Goal: Communication & Community: Answer question/provide support

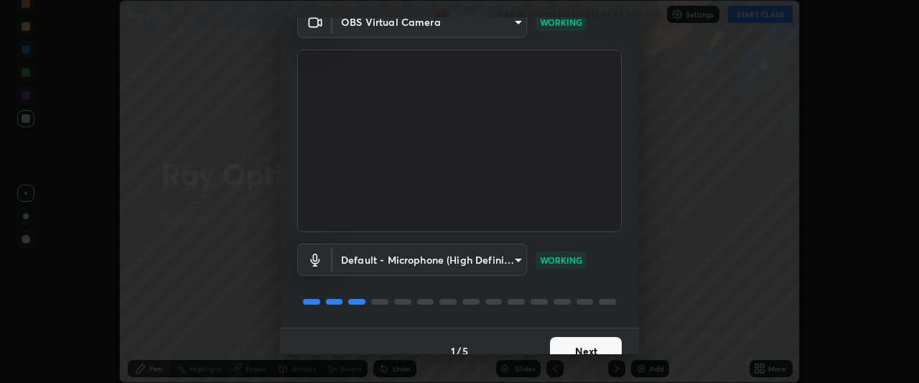
scroll to position [88, 0]
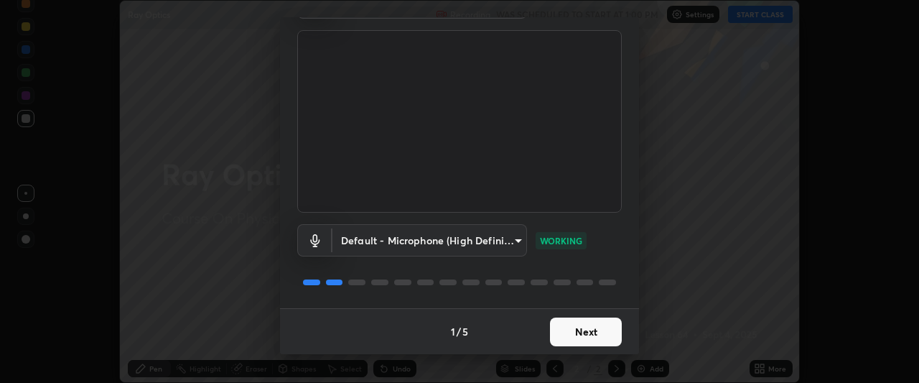
click at [584, 332] on button "Next" at bounding box center [586, 331] width 72 height 29
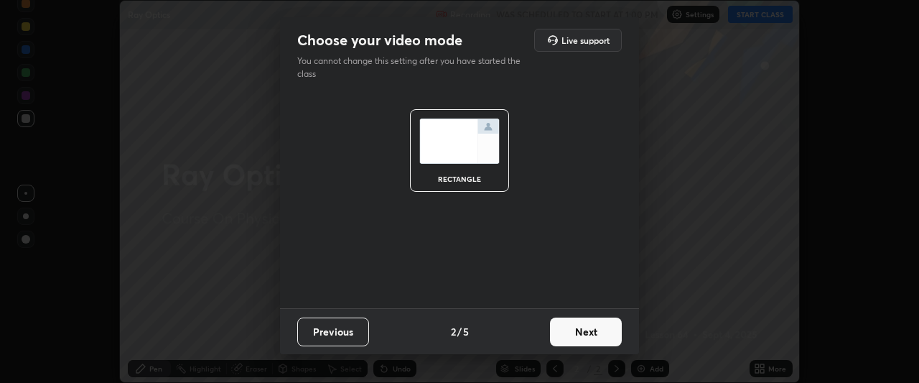
click at [591, 331] on button "Next" at bounding box center [586, 331] width 72 height 29
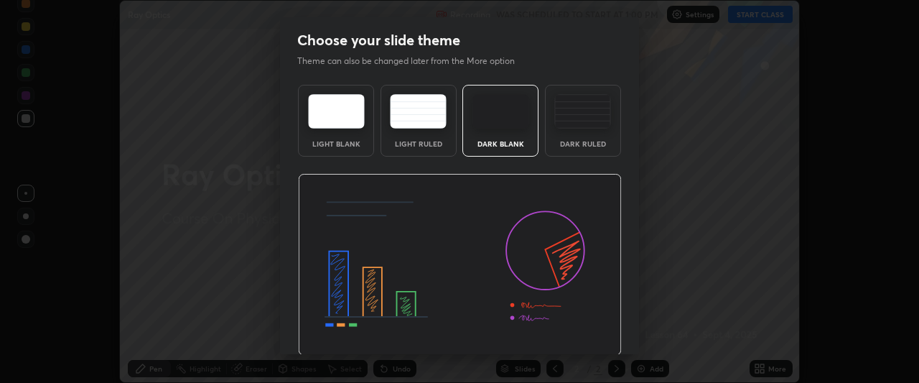
scroll to position [48, 0]
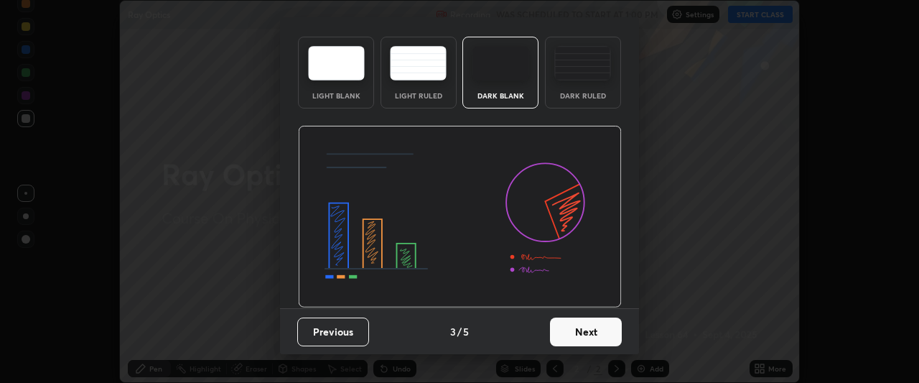
click at [576, 327] on button "Next" at bounding box center [586, 331] width 72 height 29
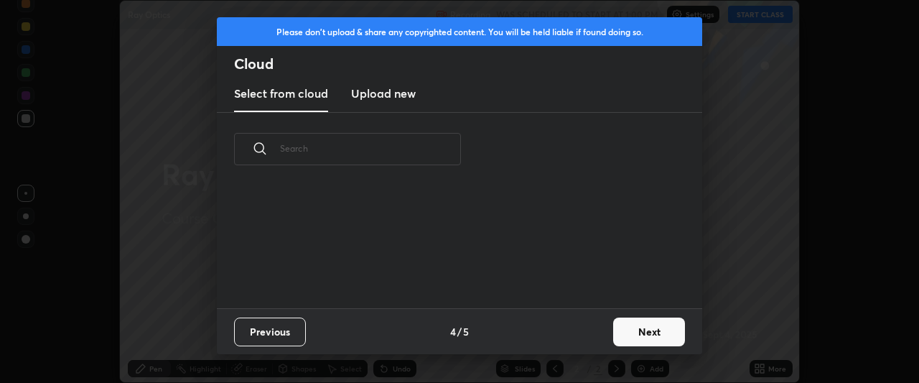
scroll to position [0, 0]
click at [627, 331] on button "Next" at bounding box center [649, 331] width 72 height 29
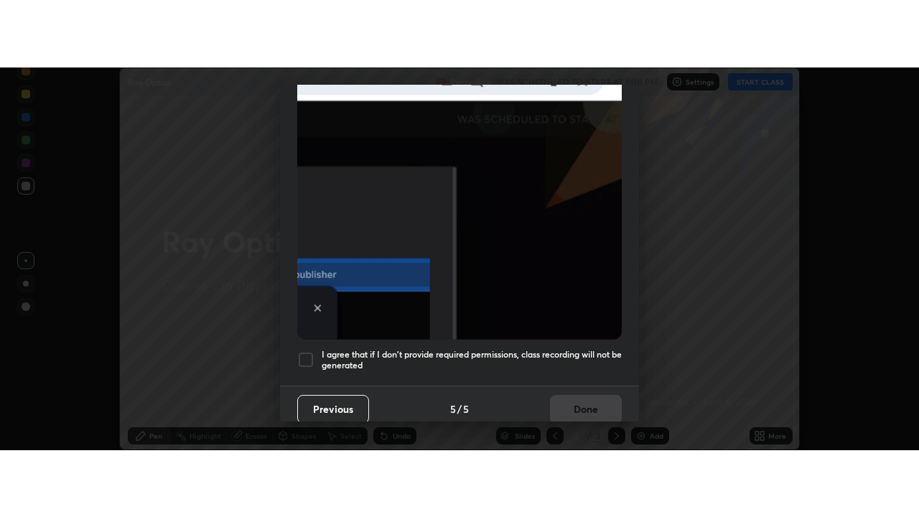
scroll to position [381, 0]
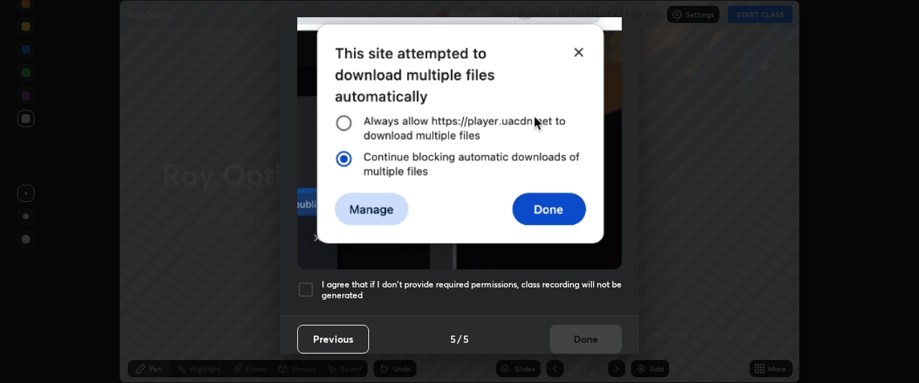
click at [307, 281] on div at bounding box center [305, 289] width 17 height 17
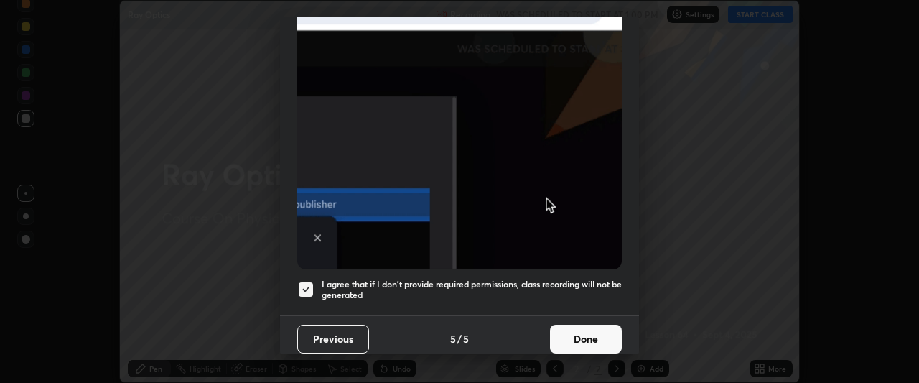
click at [570, 337] on button "Done" at bounding box center [586, 338] width 72 height 29
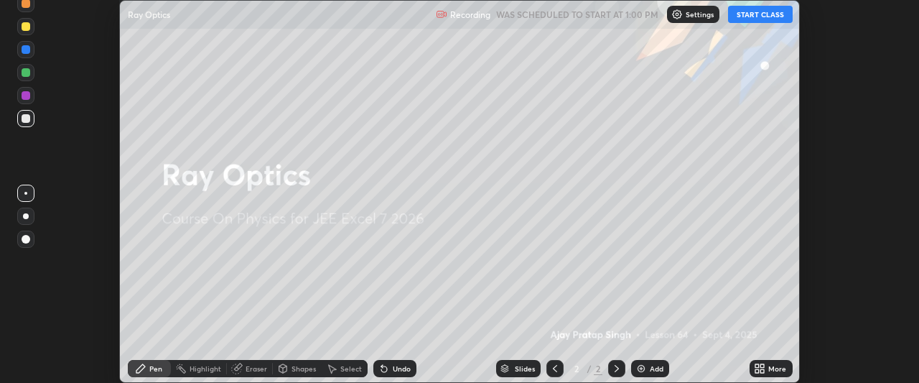
click at [738, 15] on button "START CLASS" at bounding box center [760, 14] width 65 height 17
click at [763, 367] on icon at bounding box center [763, 366] width 4 height 4
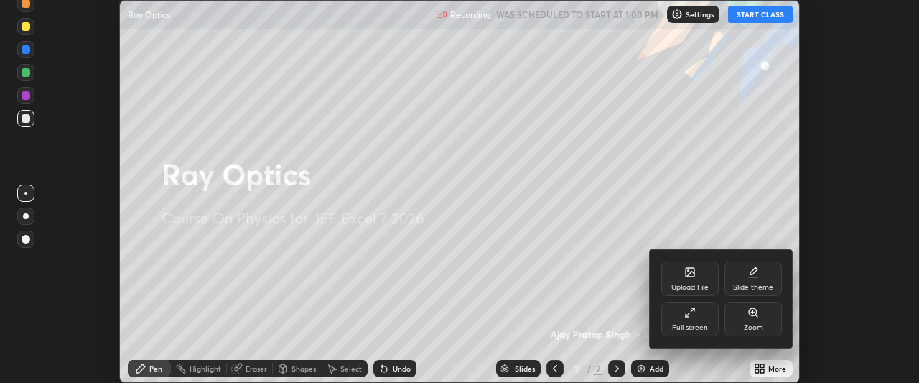
click at [690, 320] on div "Full screen" at bounding box center [689, 318] width 57 height 34
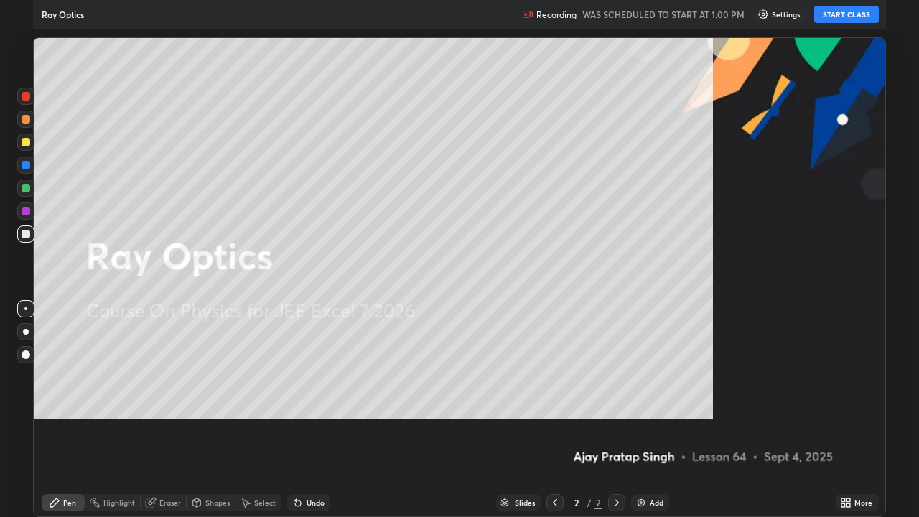
scroll to position [517, 919]
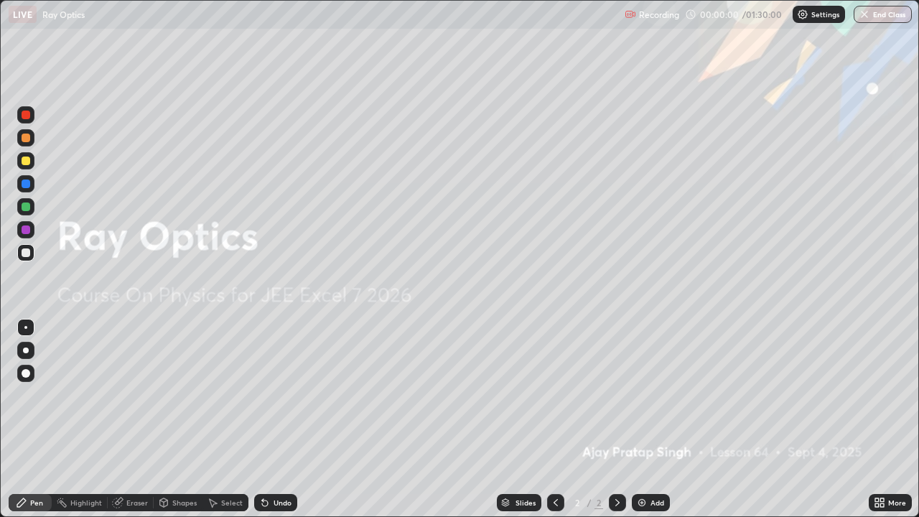
click at [639, 382] on img at bounding box center [641, 502] width 11 height 11
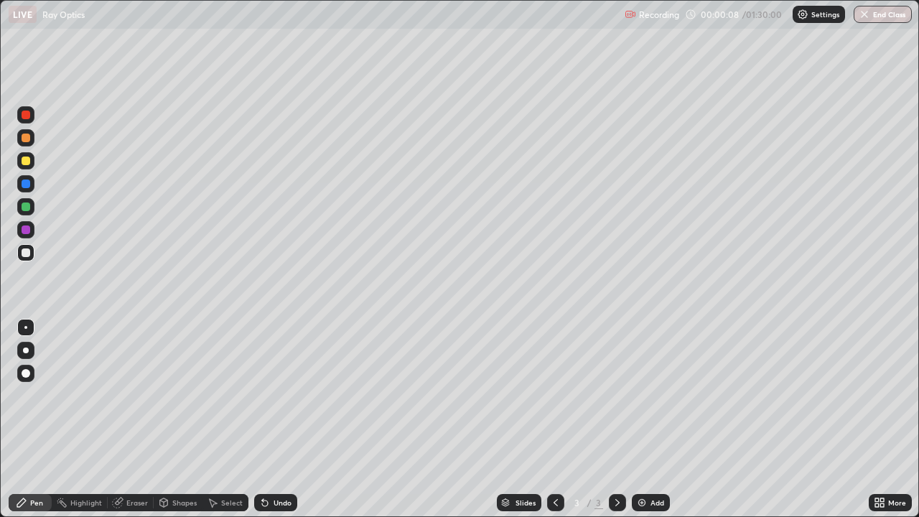
click at [177, 382] on div "Shapes" at bounding box center [184, 502] width 24 height 7
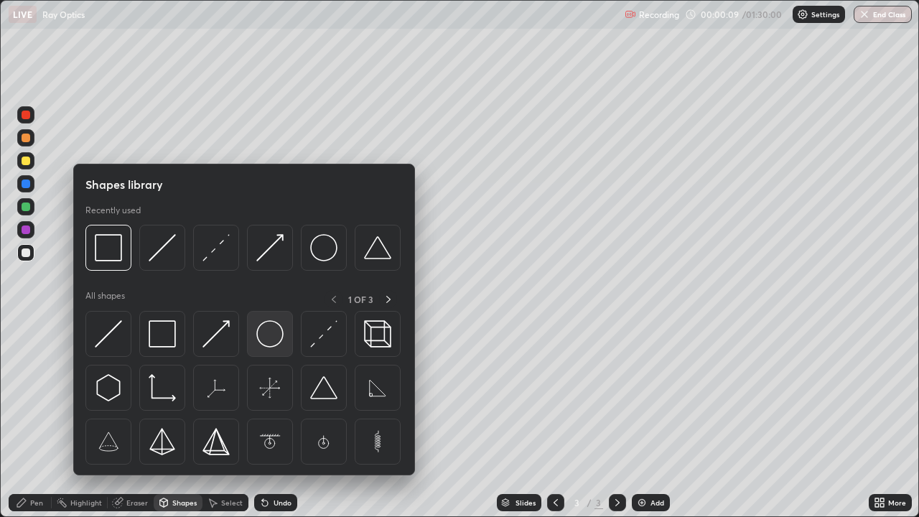
click at [271, 334] on img at bounding box center [269, 333] width 27 height 27
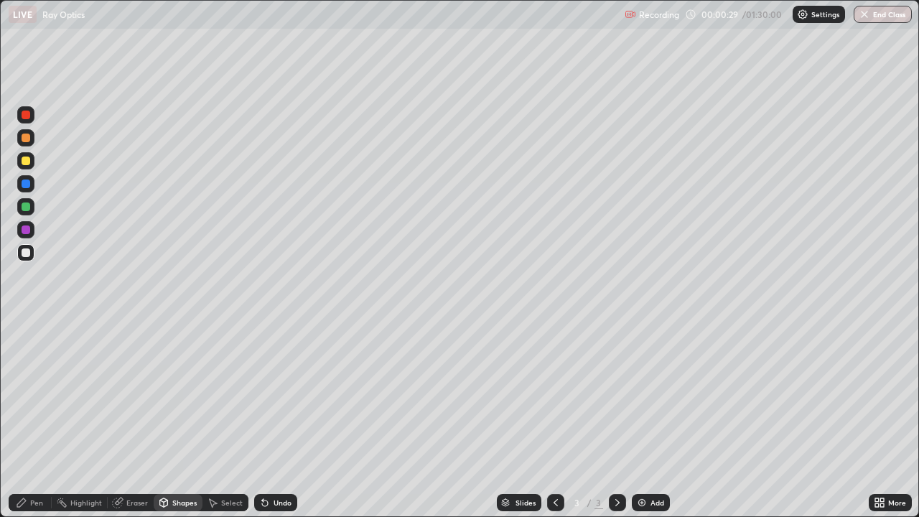
click at [183, 382] on div "Shapes" at bounding box center [184, 502] width 24 height 7
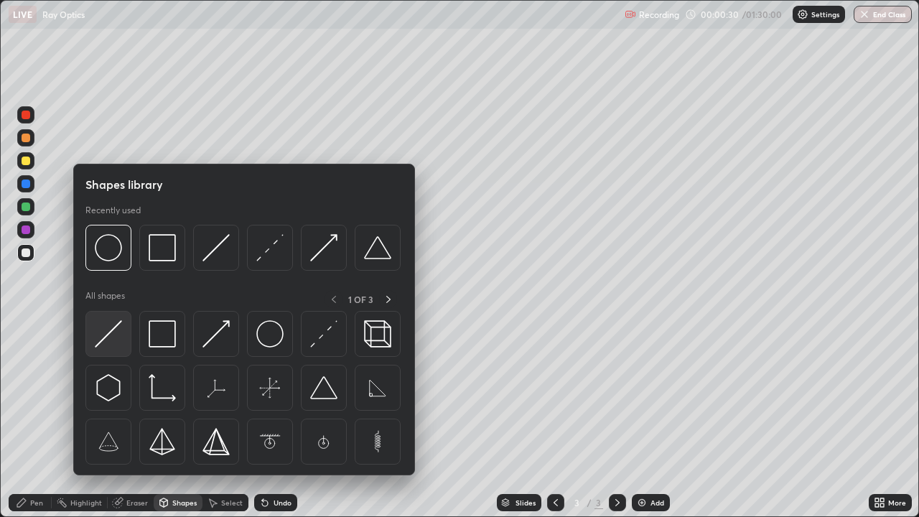
click at [118, 326] on img at bounding box center [108, 333] width 27 height 27
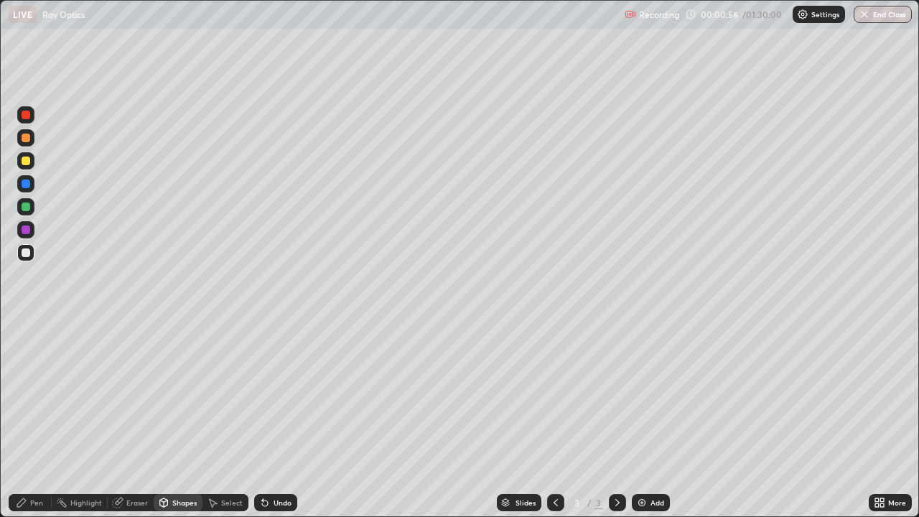
click at [134, 382] on div "Eraser" at bounding box center [137, 502] width 22 height 7
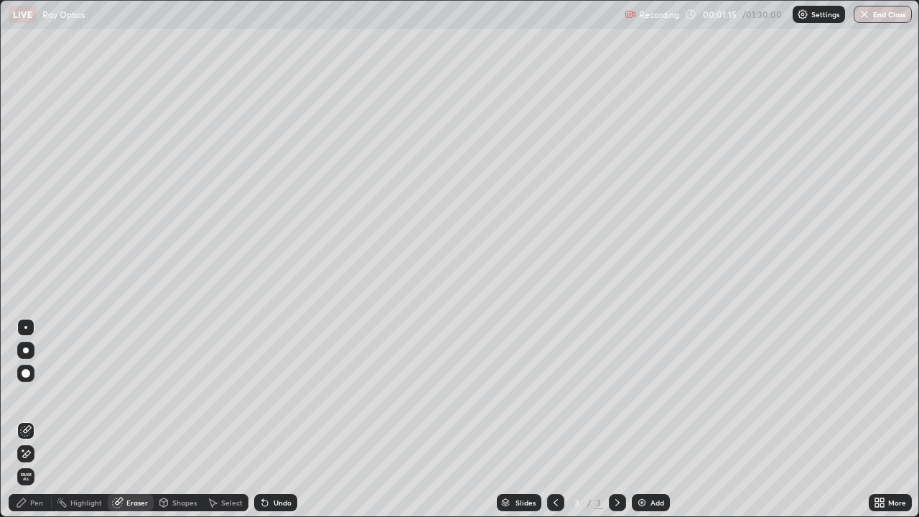
click at [42, 382] on div "Pen" at bounding box center [36, 502] width 13 height 7
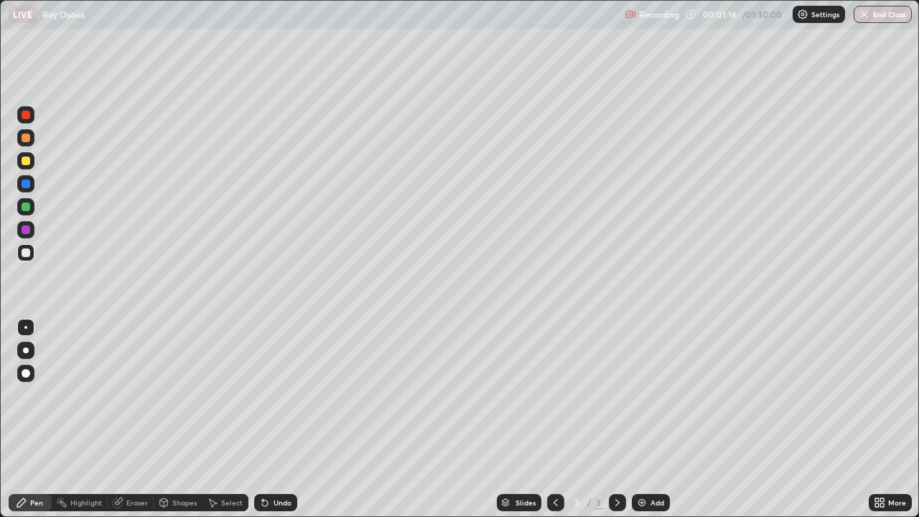
click at [28, 167] on div at bounding box center [25, 160] width 17 height 17
click at [136, 382] on div "Eraser" at bounding box center [137, 502] width 22 height 7
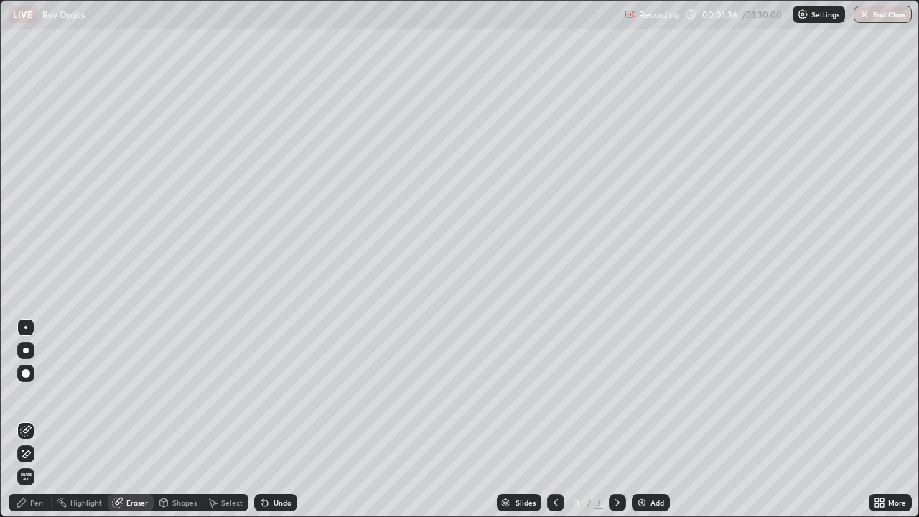
click at [37, 382] on div "Pen" at bounding box center [30, 502] width 43 height 17
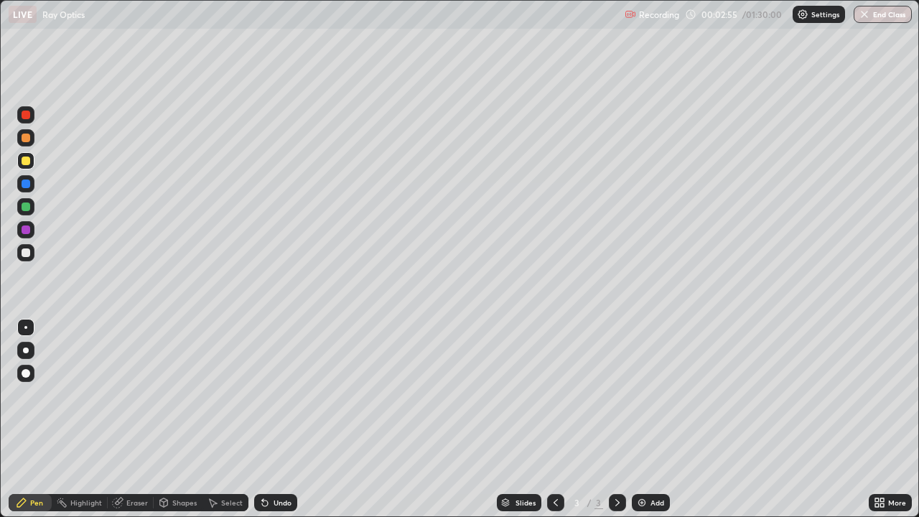
click at [178, 382] on div "Shapes" at bounding box center [184, 502] width 24 height 7
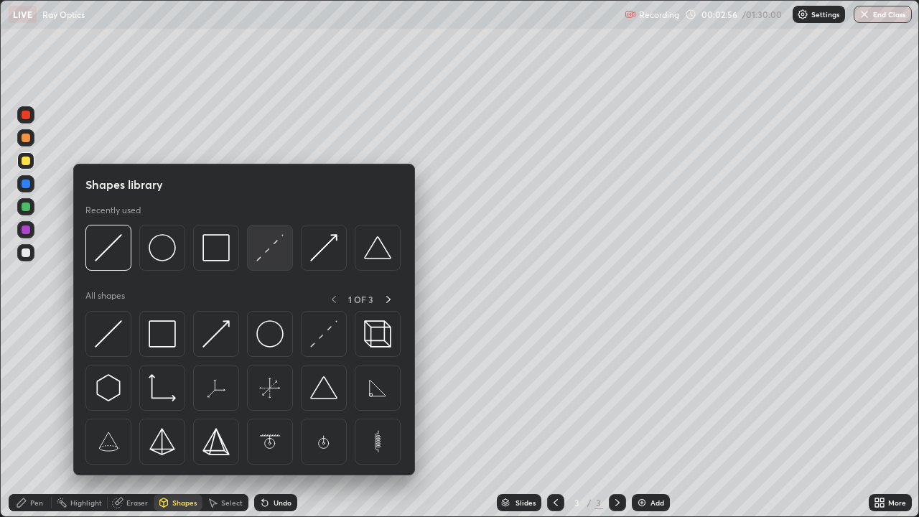
click at [266, 247] on img at bounding box center [269, 247] width 27 height 27
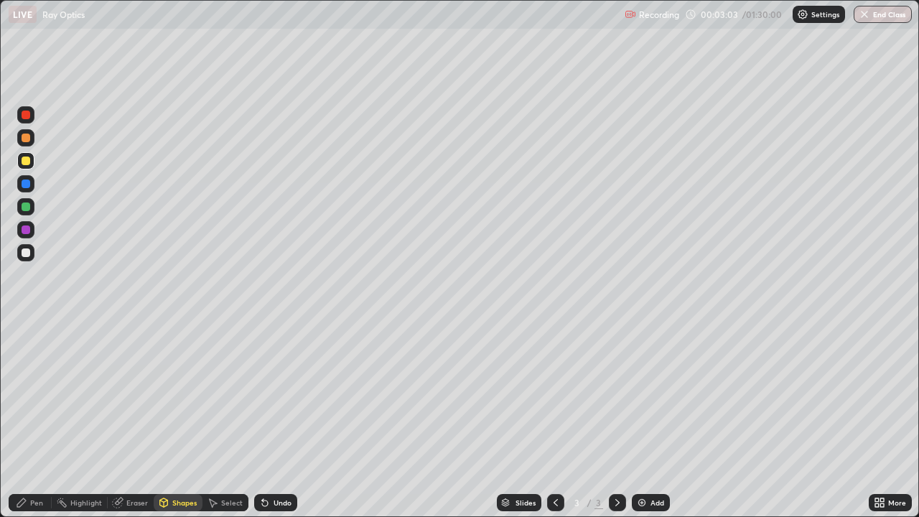
click at [39, 382] on div "Pen" at bounding box center [36, 502] width 13 height 7
click at [24, 207] on div at bounding box center [26, 206] width 9 height 9
click at [637, 382] on img at bounding box center [641, 502] width 11 height 11
click at [25, 250] on div at bounding box center [26, 252] width 9 height 9
click at [280, 382] on div "Undo" at bounding box center [282, 502] width 18 height 7
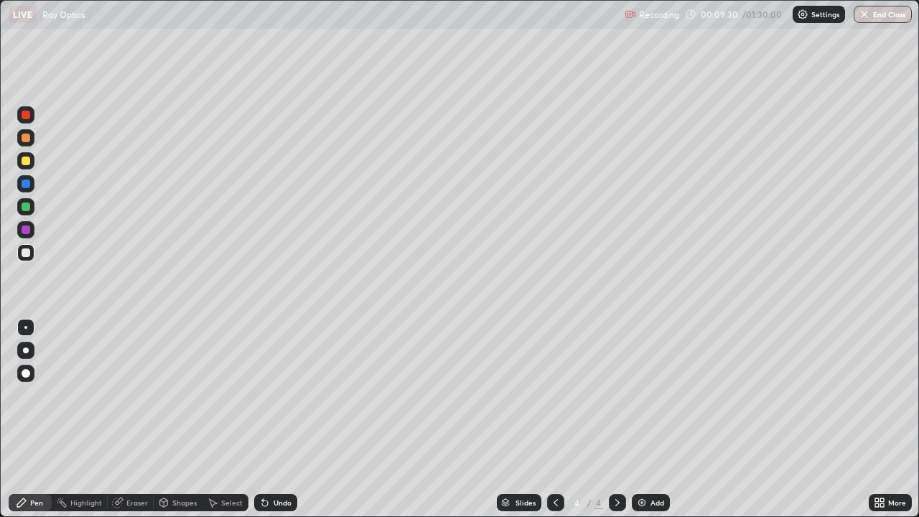
click at [281, 382] on div "Undo" at bounding box center [282, 502] width 18 height 7
click at [283, 382] on div "Undo" at bounding box center [275, 502] width 43 height 17
click at [134, 382] on div "Eraser" at bounding box center [137, 502] width 22 height 7
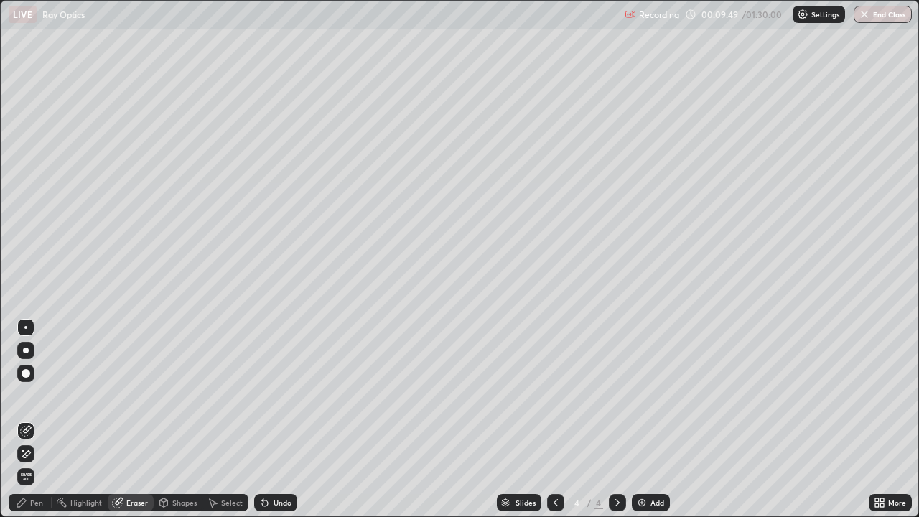
click at [39, 382] on div "Pen" at bounding box center [36, 502] width 13 height 7
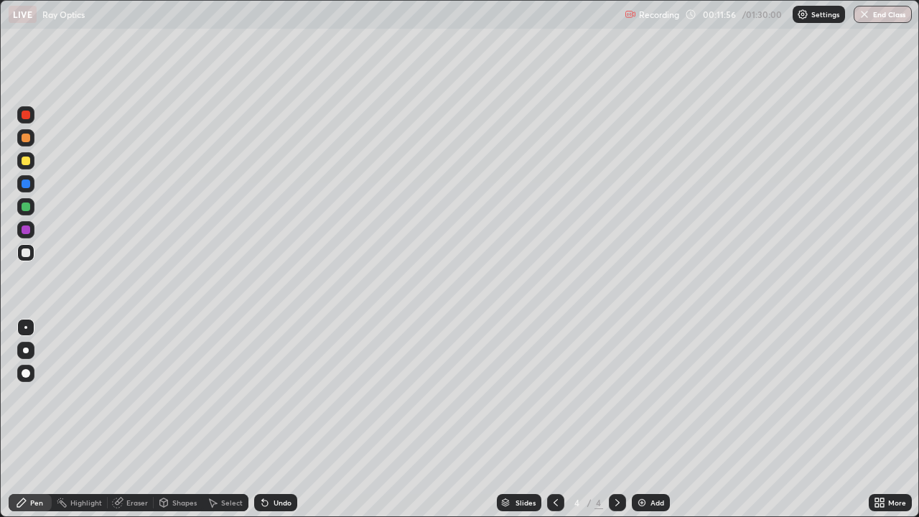
click at [637, 382] on img at bounding box center [641, 502] width 11 height 11
click at [183, 382] on div "Shapes" at bounding box center [178, 502] width 49 height 17
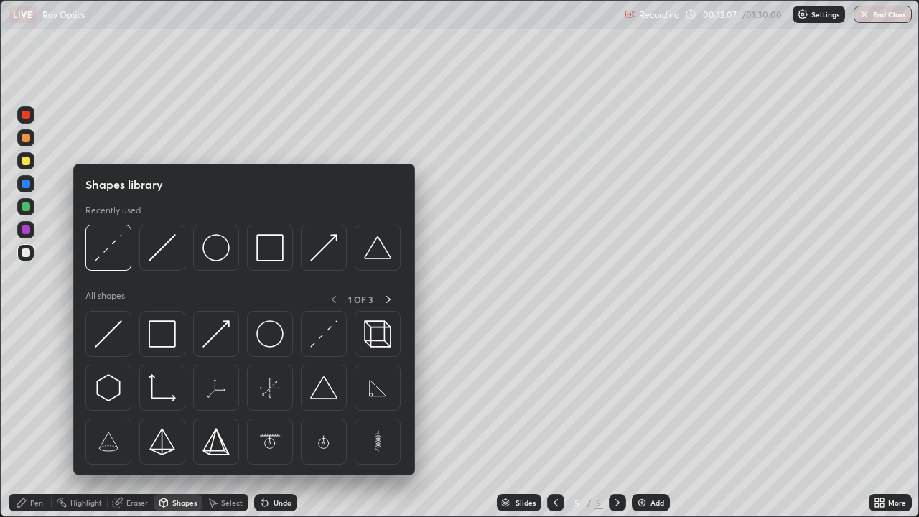
click at [554, 382] on icon at bounding box center [555, 502] width 11 height 11
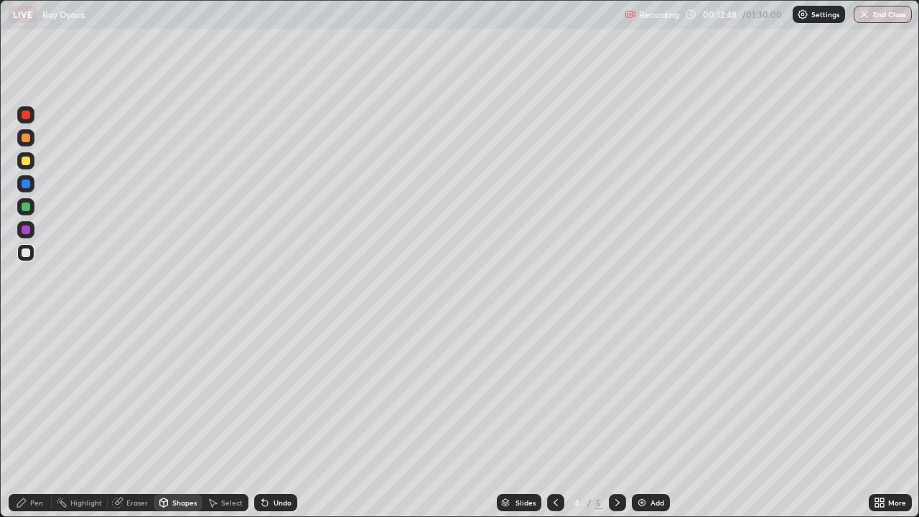
click at [642, 382] on img at bounding box center [641, 502] width 11 height 11
click at [179, 382] on div "Shapes" at bounding box center [184, 502] width 24 height 7
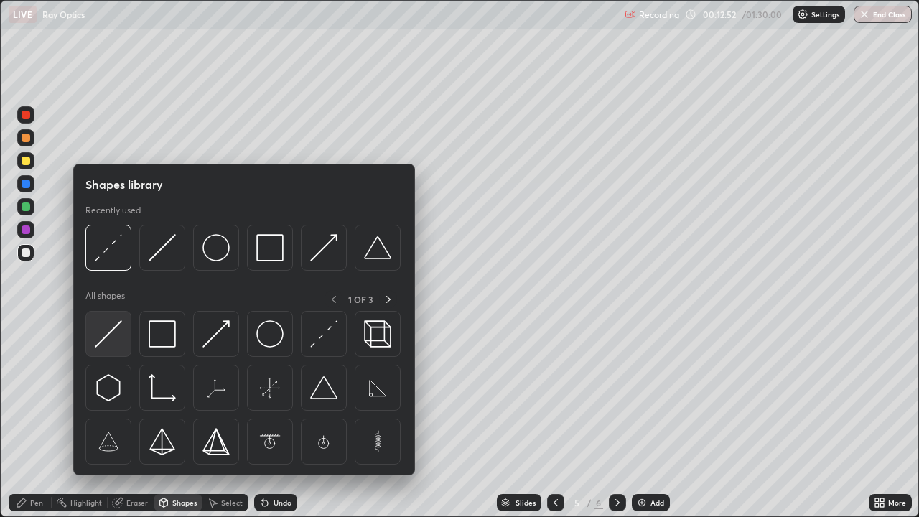
click at [111, 332] on img at bounding box center [108, 333] width 27 height 27
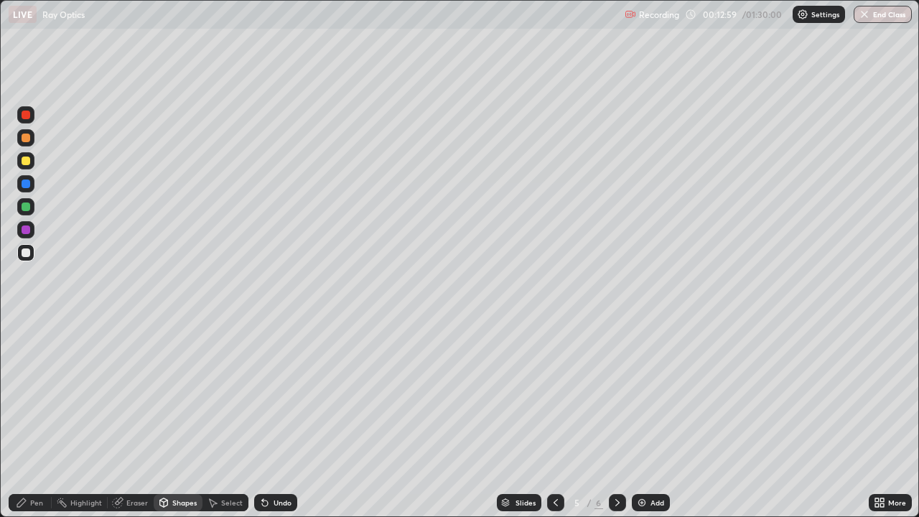
click at [39, 382] on div "Pen" at bounding box center [30, 502] width 43 height 17
click at [182, 382] on div "Shapes" at bounding box center [184, 502] width 24 height 7
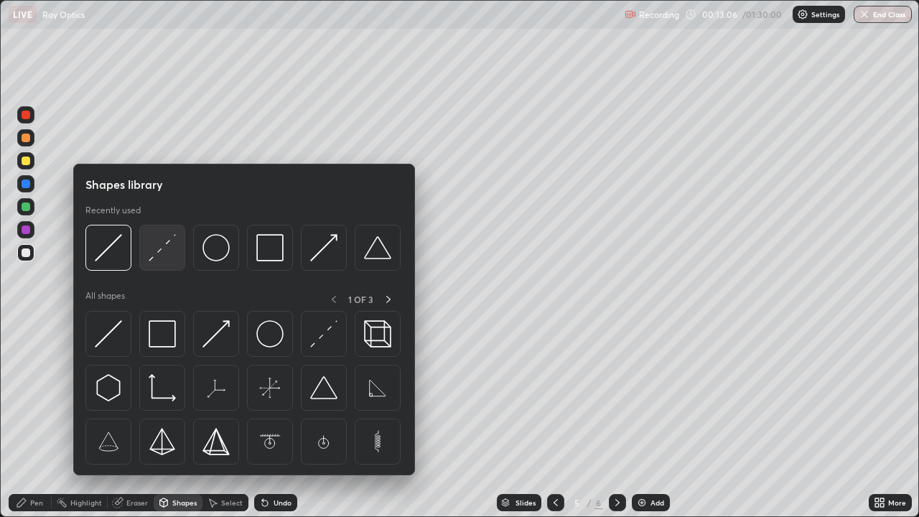
click at [166, 245] on img at bounding box center [162, 247] width 27 height 27
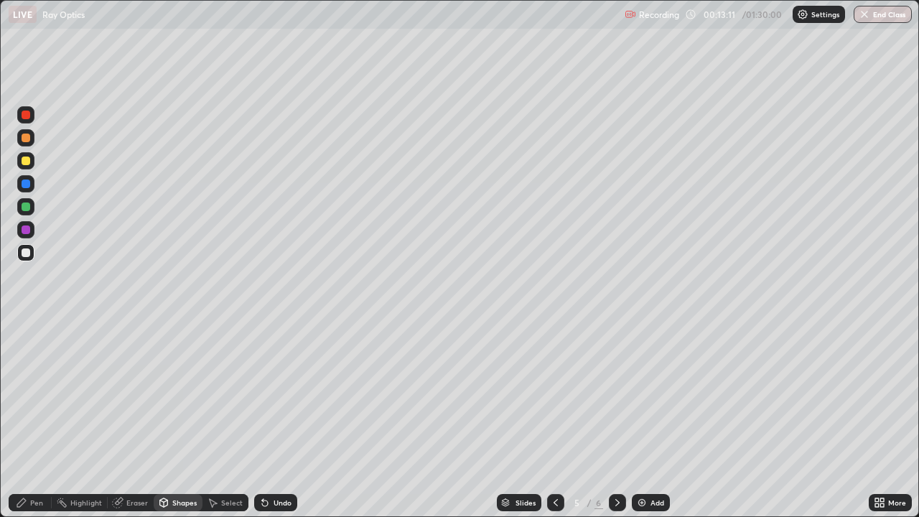
click at [38, 382] on div "Pen" at bounding box center [36, 502] width 13 height 7
click at [139, 382] on div "Eraser" at bounding box center [137, 502] width 22 height 7
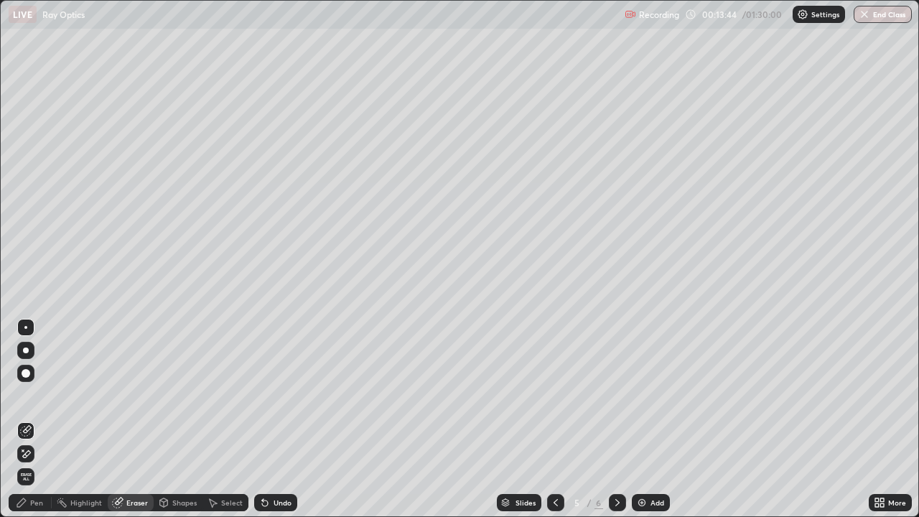
click at [48, 382] on div "Pen" at bounding box center [30, 502] width 43 height 17
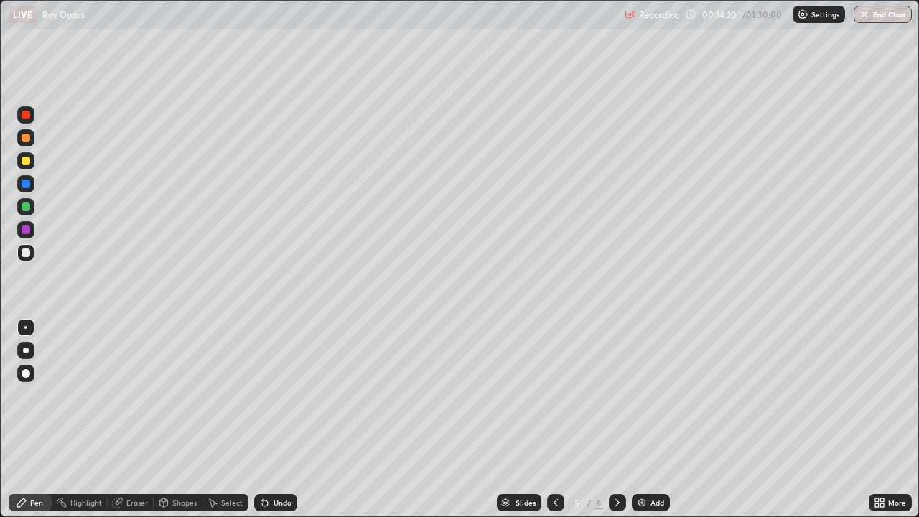
click at [25, 161] on div at bounding box center [26, 160] width 9 height 9
click at [639, 382] on img at bounding box center [641, 502] width 11 height 11
click at [182, 382] on div "Shapes" at bounding box center [184, 502] width 24 height 7
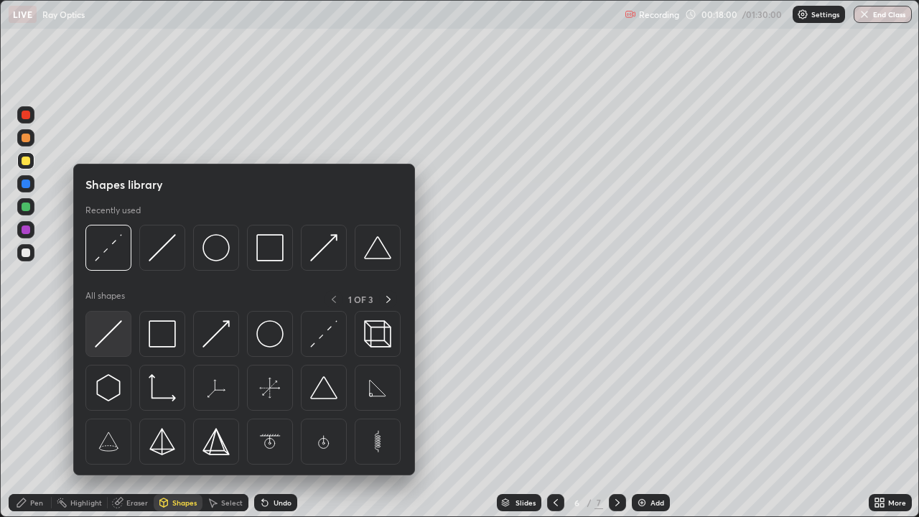
click at [113, 328] on img at bounding box center [108, 333] width 27 height 27
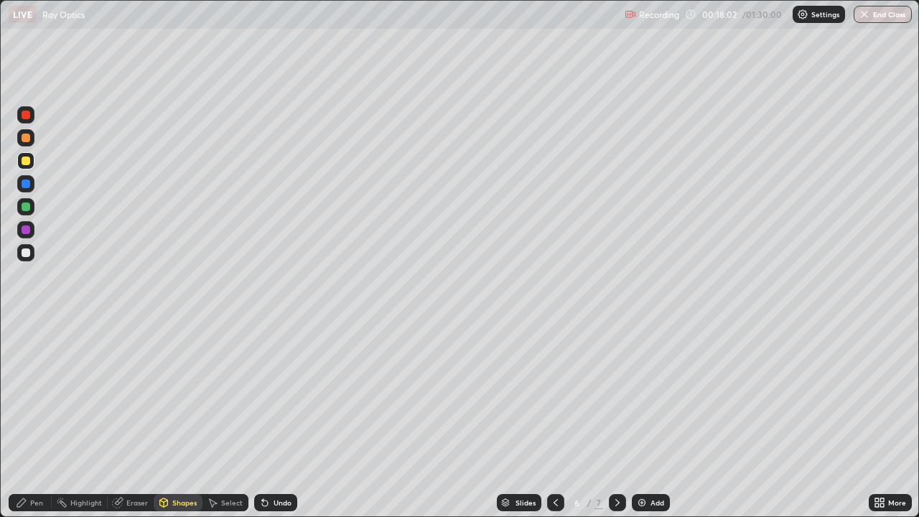
click at [554, 382] on icon at bounding box center [555, 502] width 11 height 11
click at [616, 382] on icon at bounding box center [616, 502] width 11 height 11
click at [181, 382] on div "Shapes" at bounding box center [184, 502] width 24 height 7
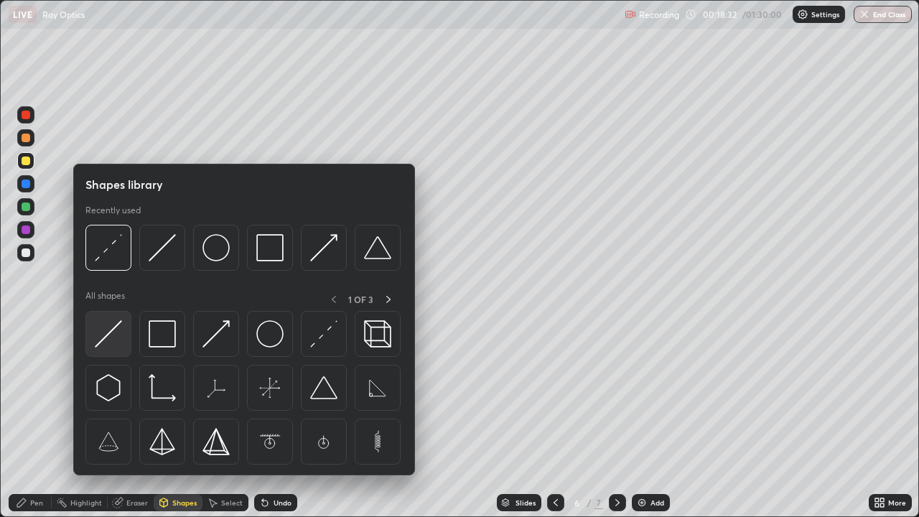
click at [113, 335] on img at bounding box center [108, 333] width 27 height 27
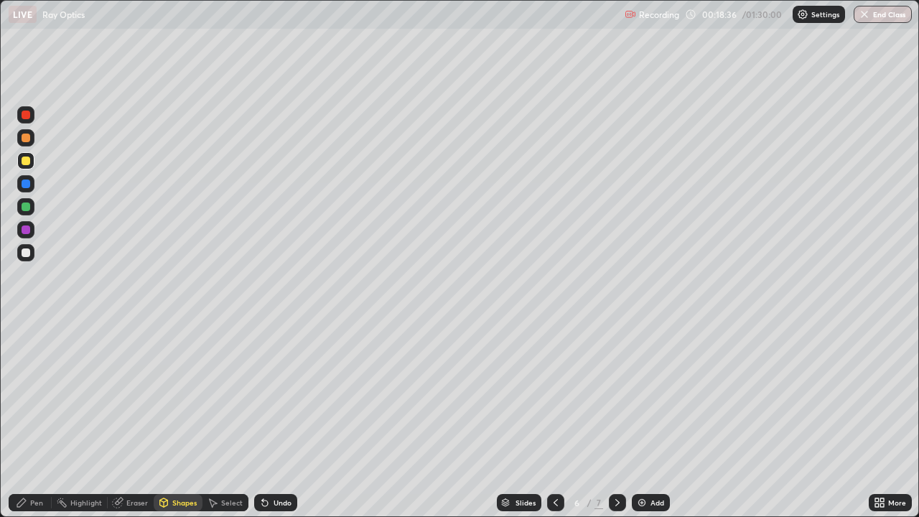
click at [40, 382] on div "Pen" at bounding box center [36, 502] width 13 height 7
click at [182, 382] on div "Shapes" at bounding box center [184, 502] width 24 height 7
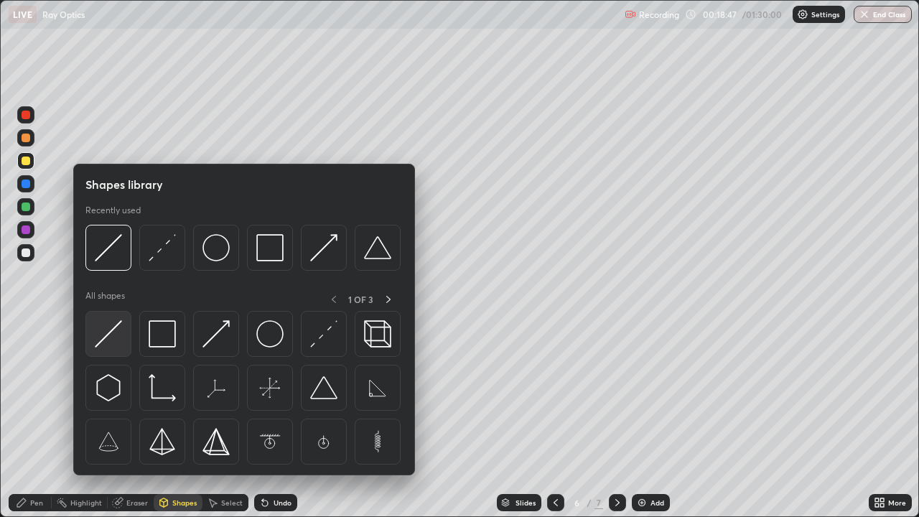
click at [111, 329] on img at bounding box center [108, 333] width 27 height 27
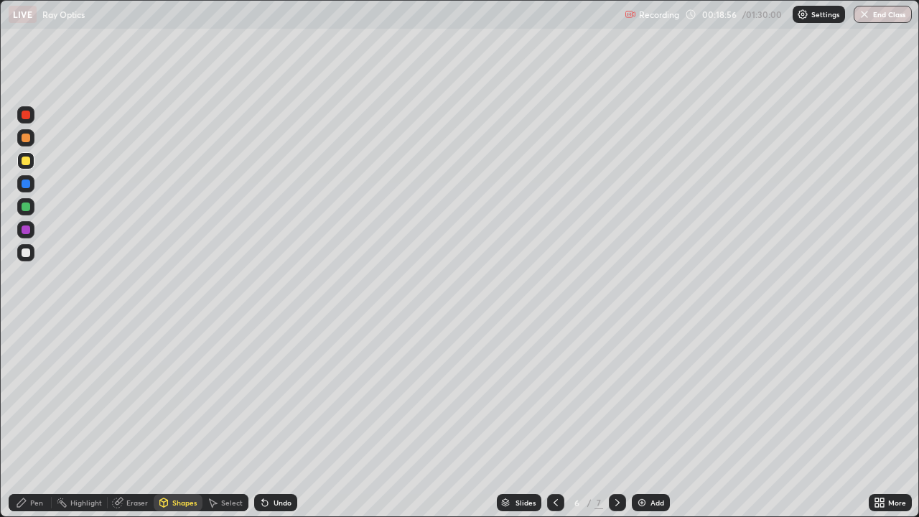
click at [44, 382] on div "Pen" at bounding box center [30, 502] width 43 height 17
click at [186, 382] on div "Shapes" at bounding box center [184, 502] width 24 height 7
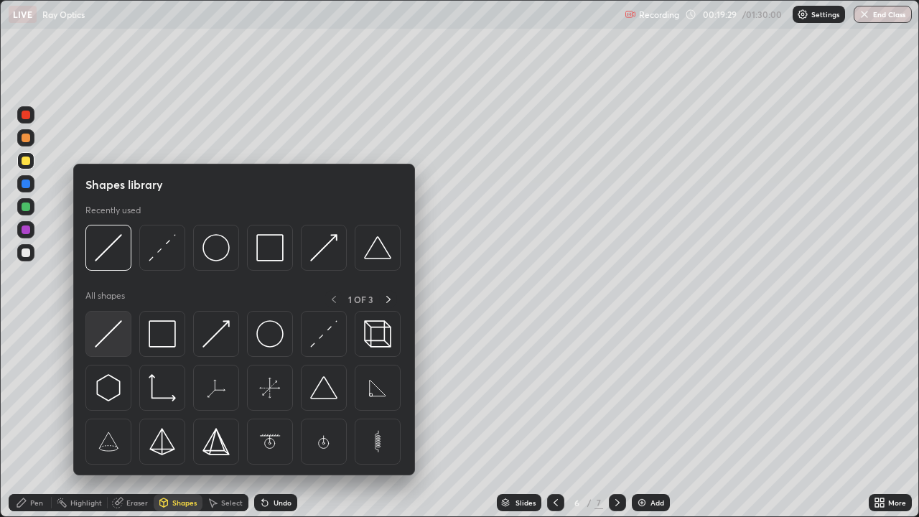
click at [110, 331] on img at bounding box center [108, 333] width 27 height 27
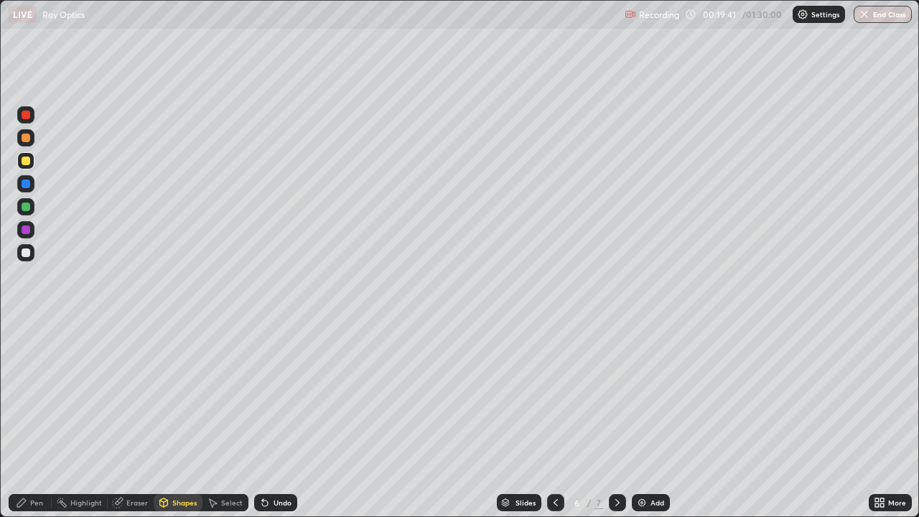
click at [37, 382] on div "Pen" at bounding box center [30, 502] width 43 height 17
click at [175, 382] on div "Shapes" at bounding box center [184, 502] width 24 height 7
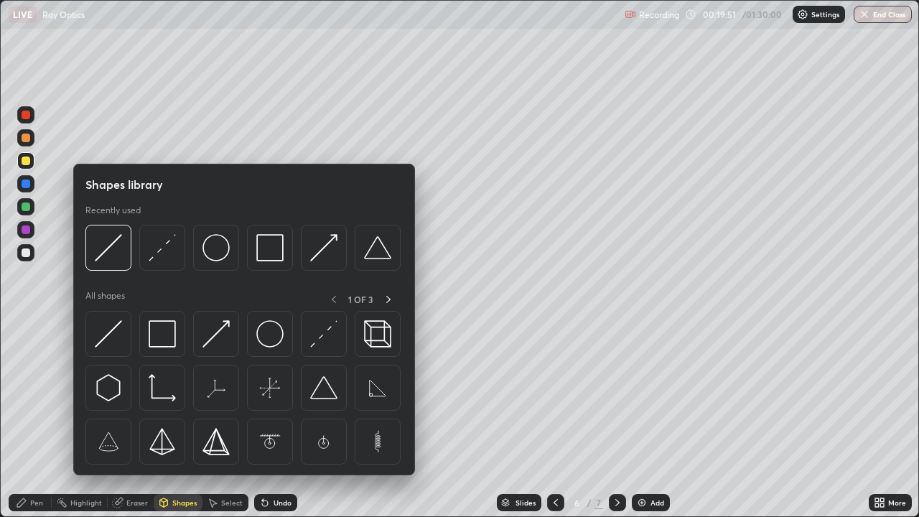
click at [117, 316] on div at bounding box center [108, 334] width 46 height 46
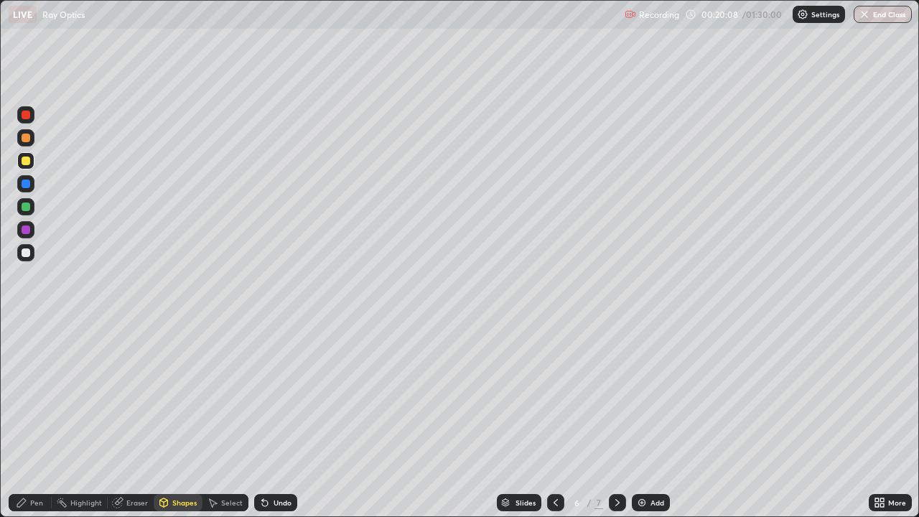
click at [135, 382] on div "Eraser" at bounding box center [137, 502] width 22 height 7
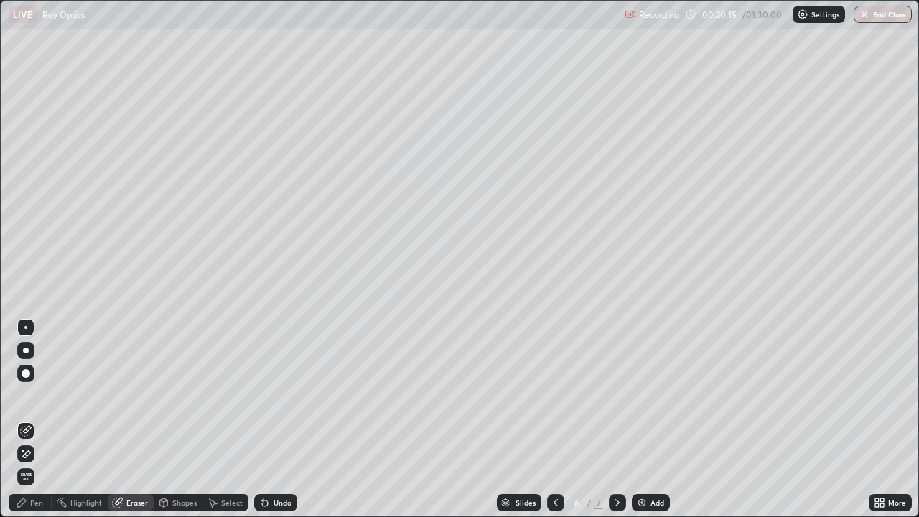
click at [38, 382] on div "Pen" at bounding box center [36, 502] width 13 height 7
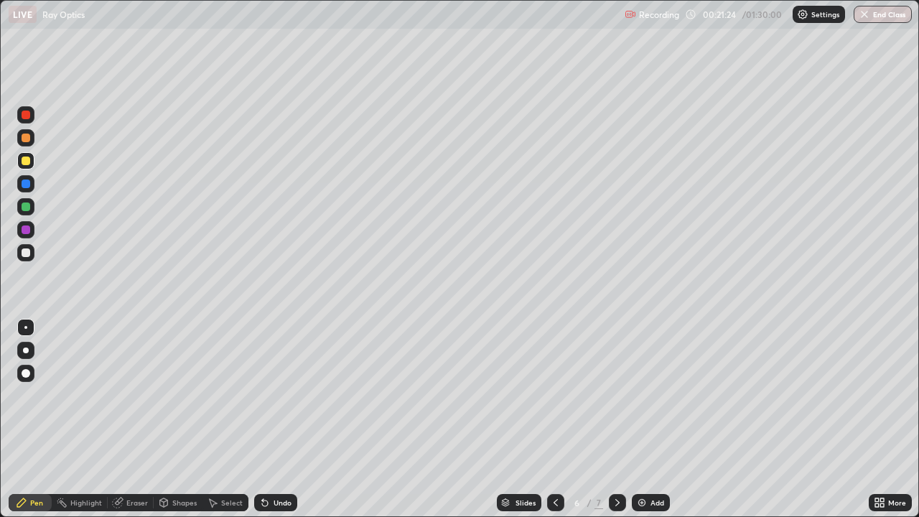
click at [181, 382] on div "Shapes" at bounding box center [184, 502] width 24 height 7
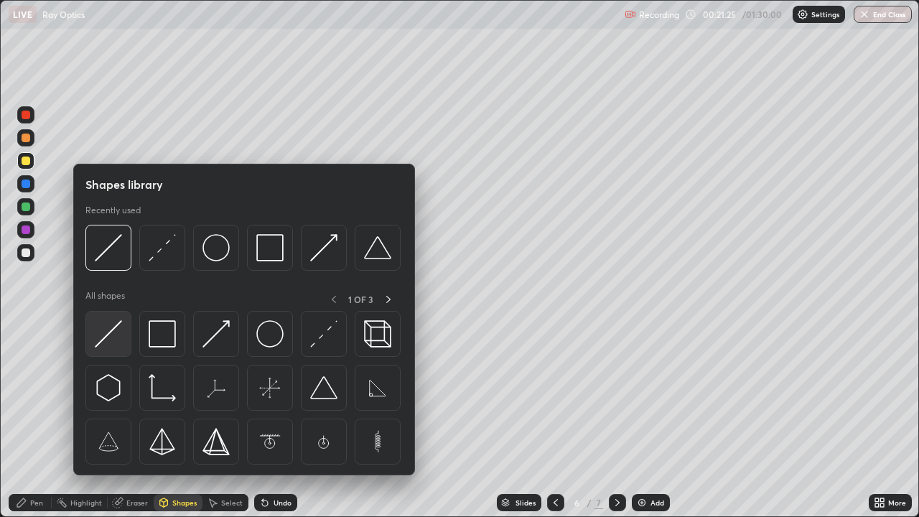
click at [107, 334] on img at bounding box center [108, 333] width 27 height 27
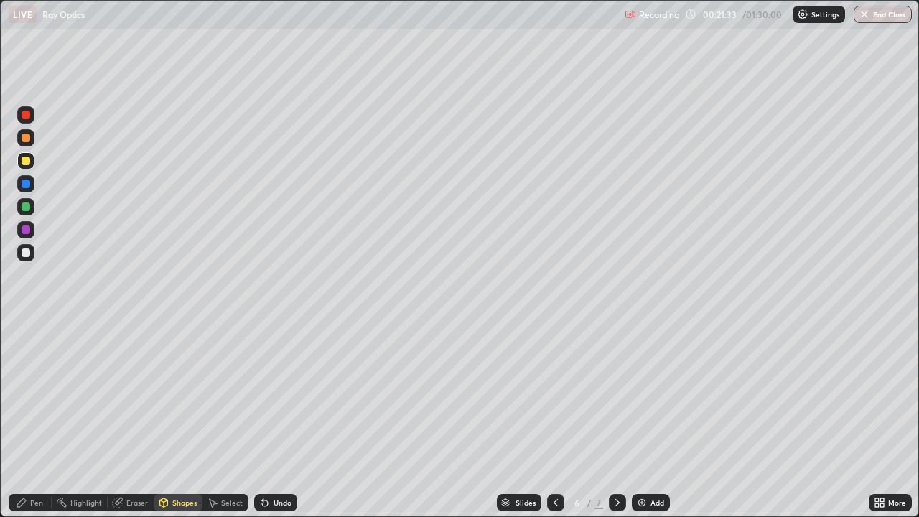
click at [40, 382] on div "Pen" at bounding box center [36, 502] width 13 height 7
click at [179, 382] on div "Shapes" at bounding box center [184, 502] width 24 height 7
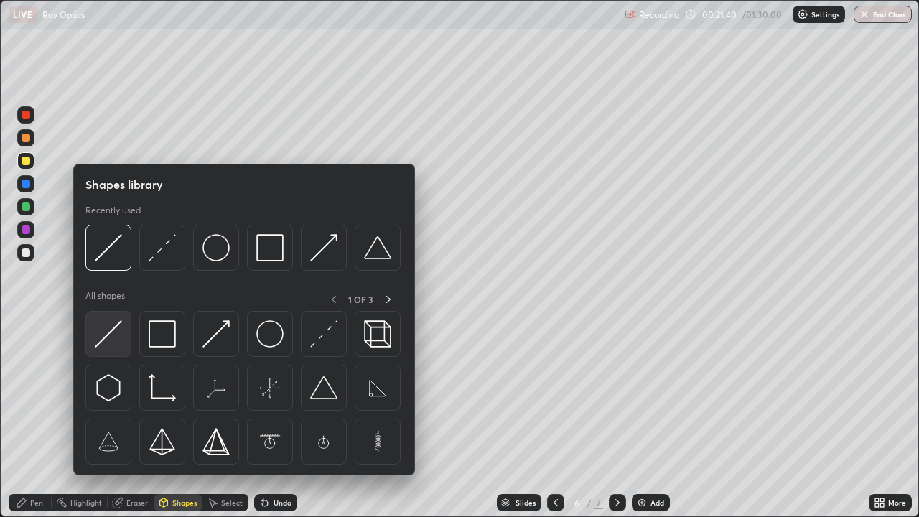
click at [115, 329] on img at bounding box center [108, 333] width 27 height 27
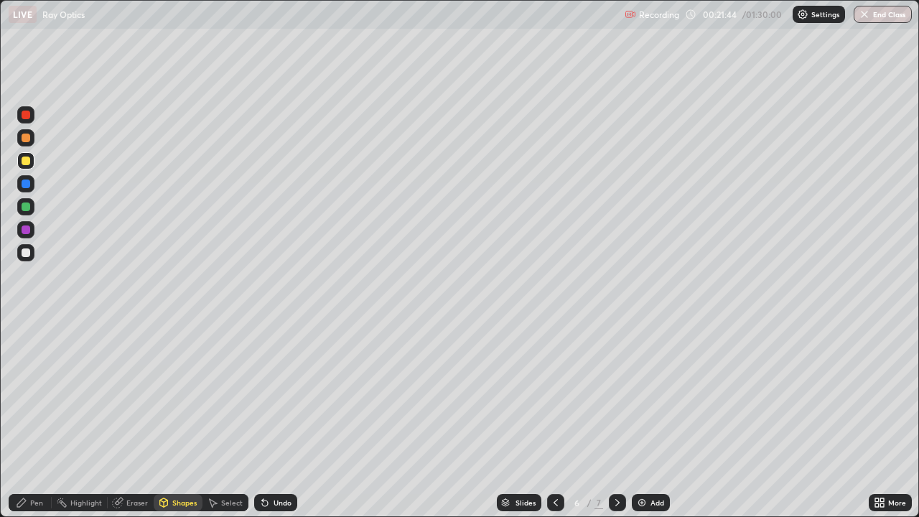
click at [39, 382] on div "Pen" at bounding box center [36, 502] width 13 height 7
click at [181, 382] on div "Shapes" at bounding box center [184, 502] width 24 height 7
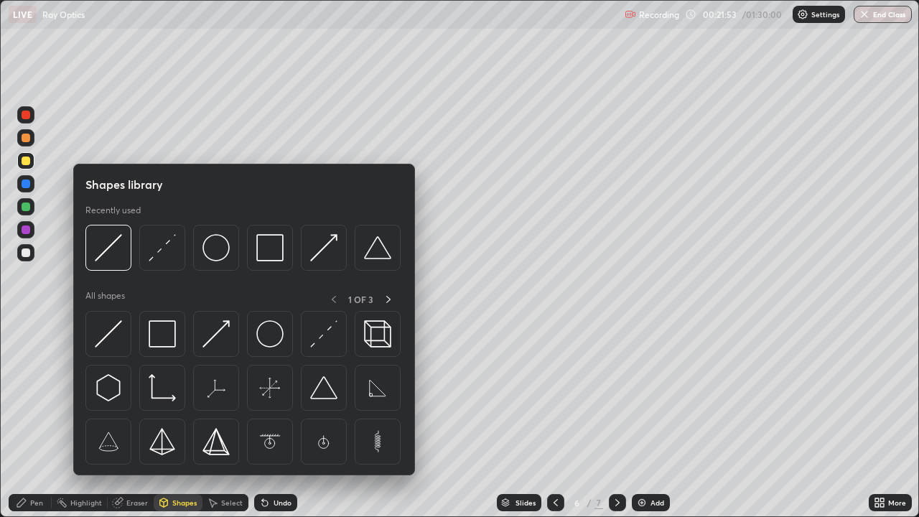
click at [123, 329] on div at bounding box center [108, 334] width 46 height 46
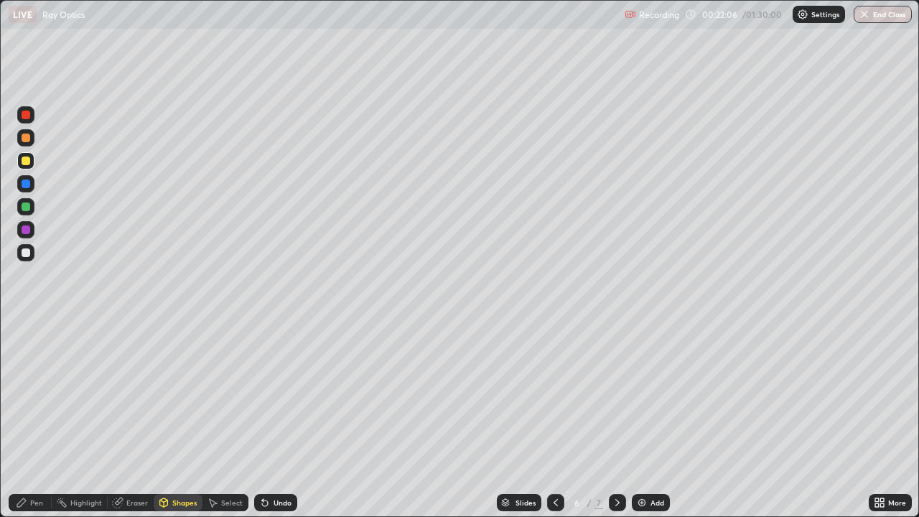
click at [24, 254] on div at bounding box center [26, 252] width 9 height 9
click at [36, 382] on div "Pen" at bounding box center [36, 502] width 13 height 7
click at [637, 382] on img at bounding box center [641, 502] width 11 height 11
click at [182, 382] on div "Shapes" at bounding box center [184, 502] width 24 height 7
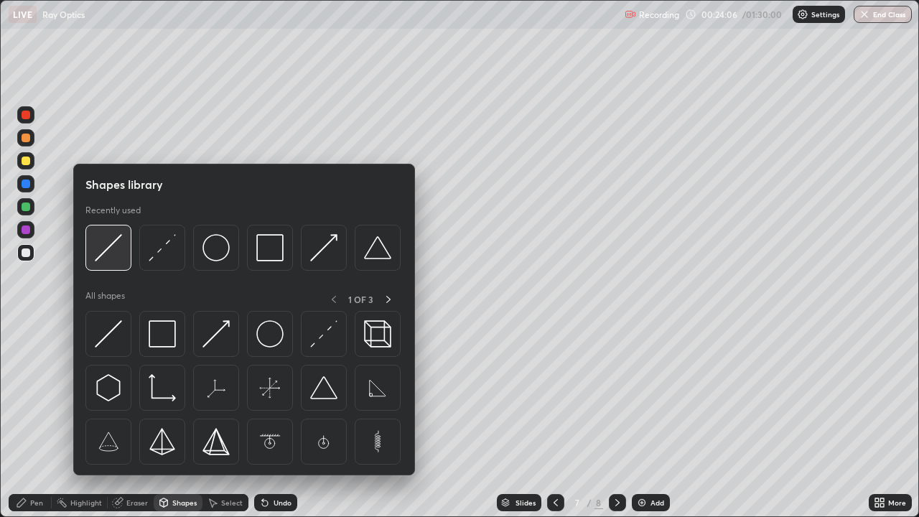
click at [109, 245] on img at bounding box center [108, 247] width 27 height 27
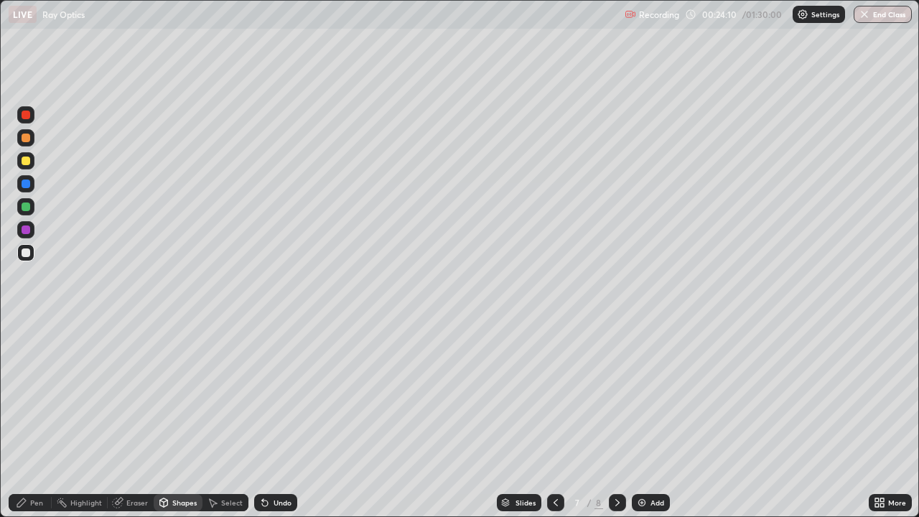
click at [42, 382] on div "Pen" at bounding box center [36, 502] width 13 height 7
click at [26, 161] on div at bounding box center [26, 160] width 9 height 9
click at [180, 382] on div "Shapes" at bounding box center [184, 502] width 24 height 7
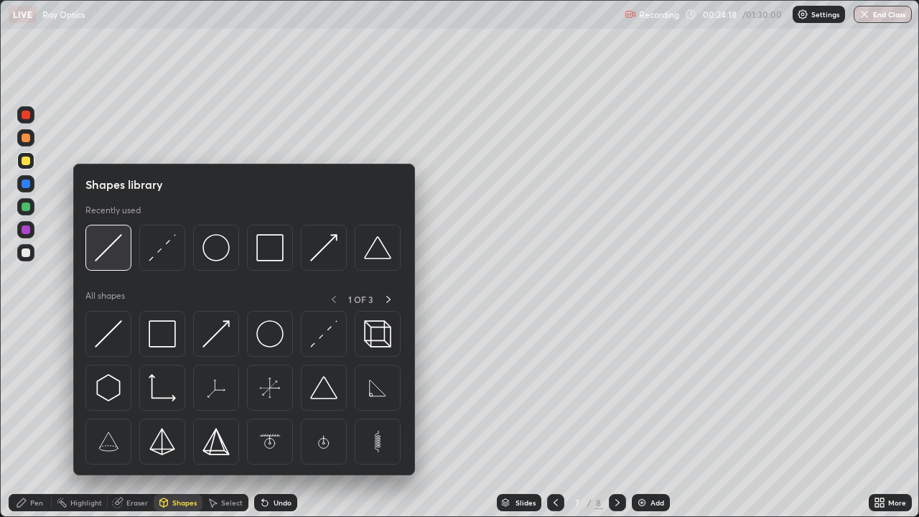
click at [111, 245] on img at bounding box center [108, 247] width 27 height 27
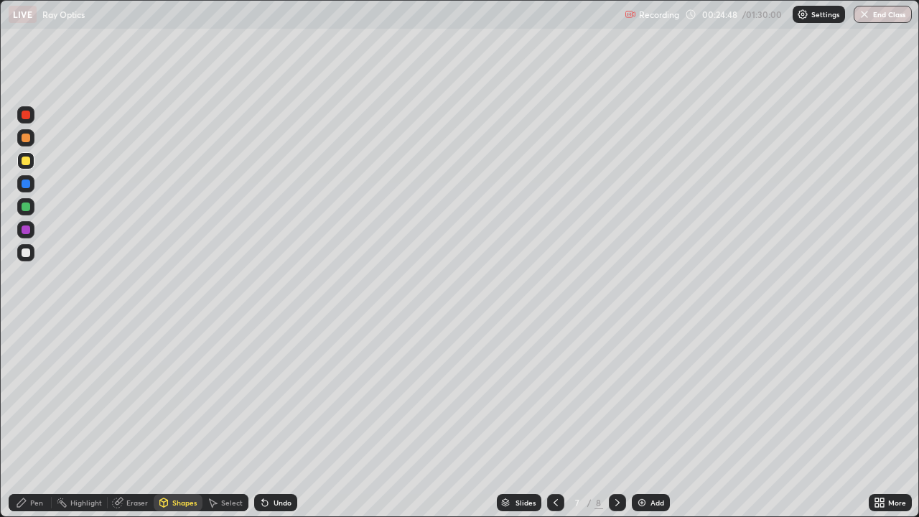
click at [35, 382] on div "Pen" at bounding box center [36, 502] width 13 height 7
click at [26, 210] on div at bounding box center [26, 206] width 9 height 9
click at [227, 382] on div "Select" at bounding box center [232, 502] width 22 height 7
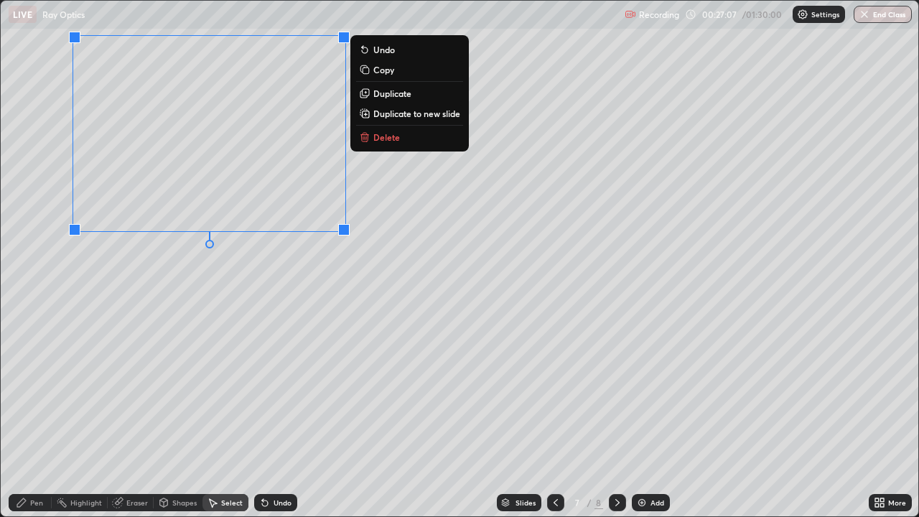
click at [237, 308] on div "0 ° Undo Copy Duplicate Duplicate to new slide Delete" at bounding box center [459, 258] width 917 height 515
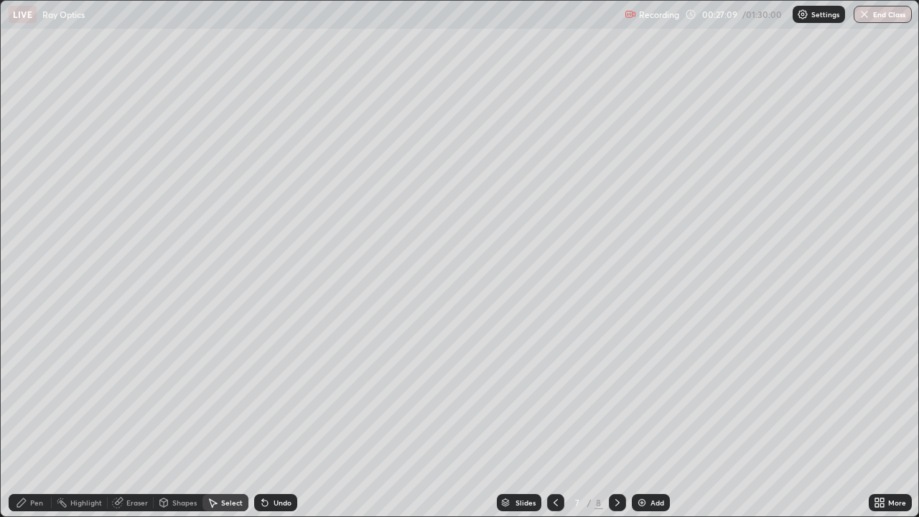
click at [179, 382] on div "Shapes" at bounding box center [184, 502] width 24 height 7
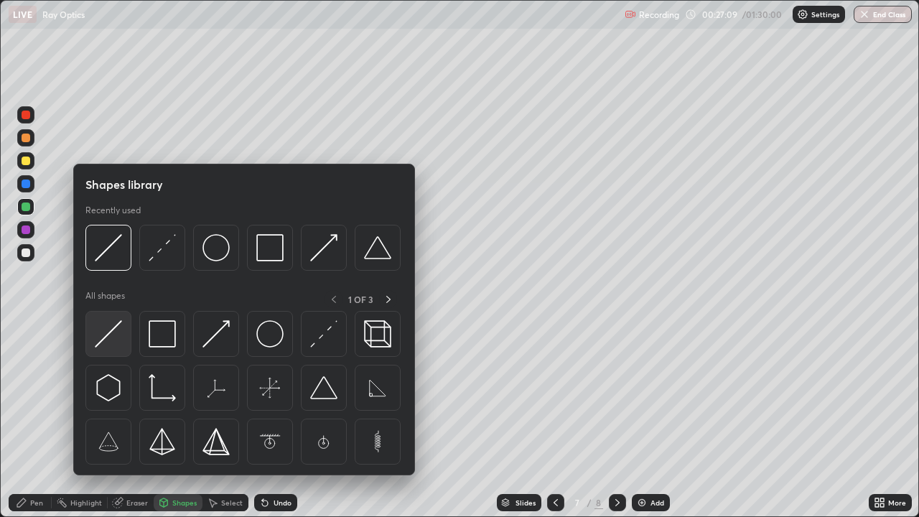
click at [105, 336] on img at bounding box center [108, 333] width 27 height 27
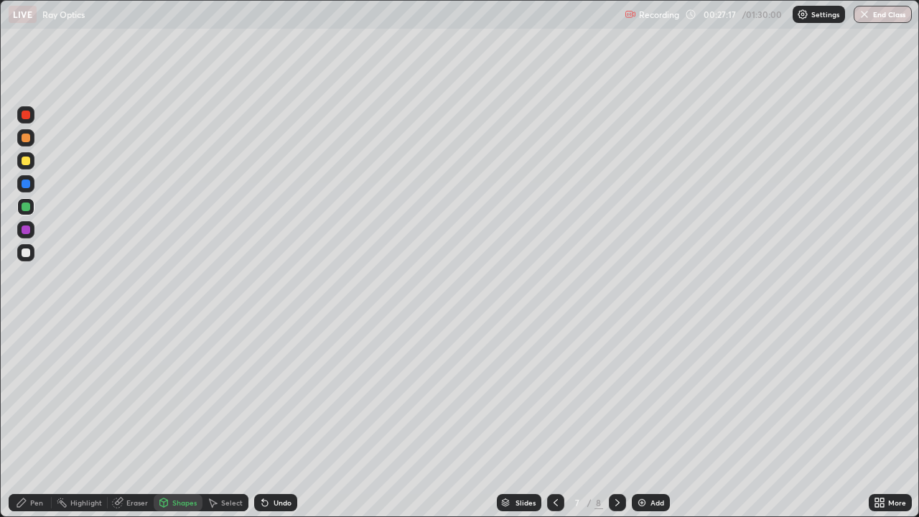
click at [24, 158] on div at bounding box center [26, 160] width 9 height 9
click at [29, 382] on div "Pen" at bounding box center [30, 502] width 43 height 17
click at [179, 382] on div "Shapes" at bounding box center [184, 502] width 24 height 7
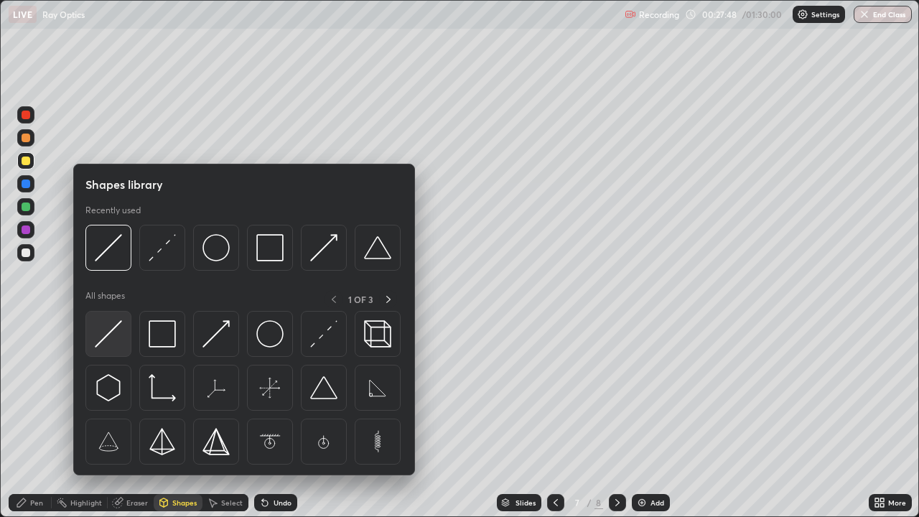
click at [116, 329] on img at bounding box center [108, 333] width 27 height 27
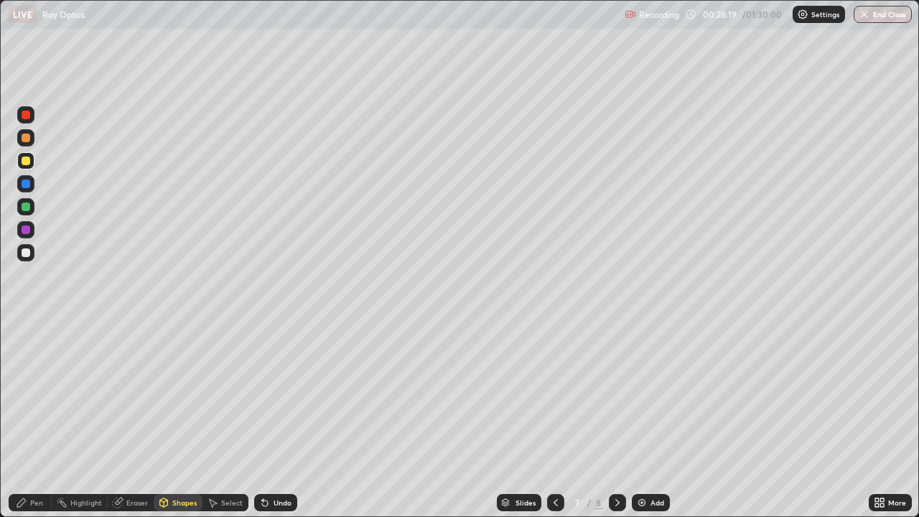
click at [39, 382] on div "Pen" at bounding box center [36, 502] width 13 height 7
click at [182, 382] on div "Shapes" at bounding box center [184, 502] width 24 height 7
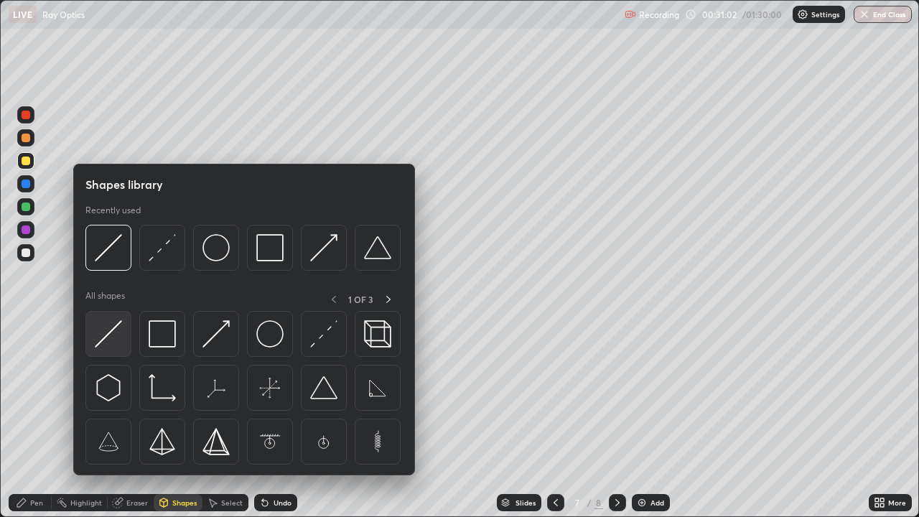
click at [108, 334] on img at bounding box center [108, 333] width 27 height 27
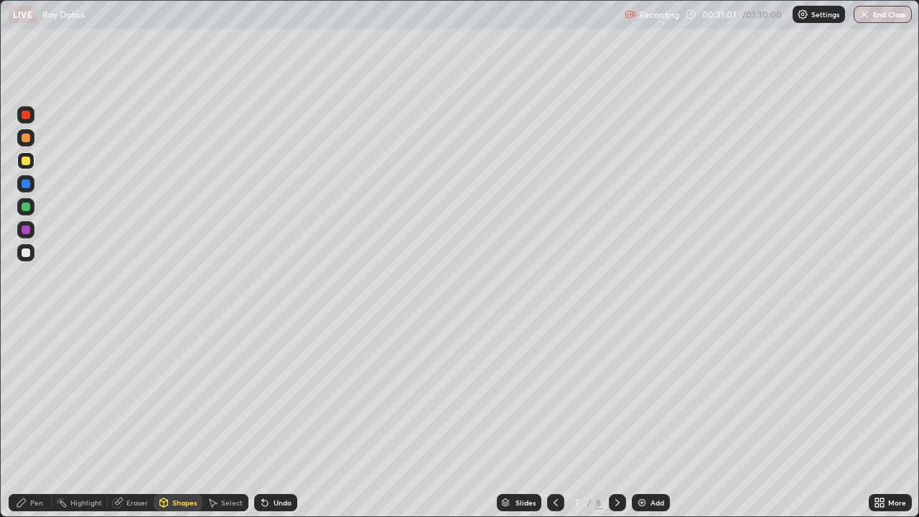
click at [39, 382] on div "Pen" at bounding box center [36, 502] width 13 height 7
click at [185, 382] on div "Shapes" at bounding box center [184, 502] width 24 height 7
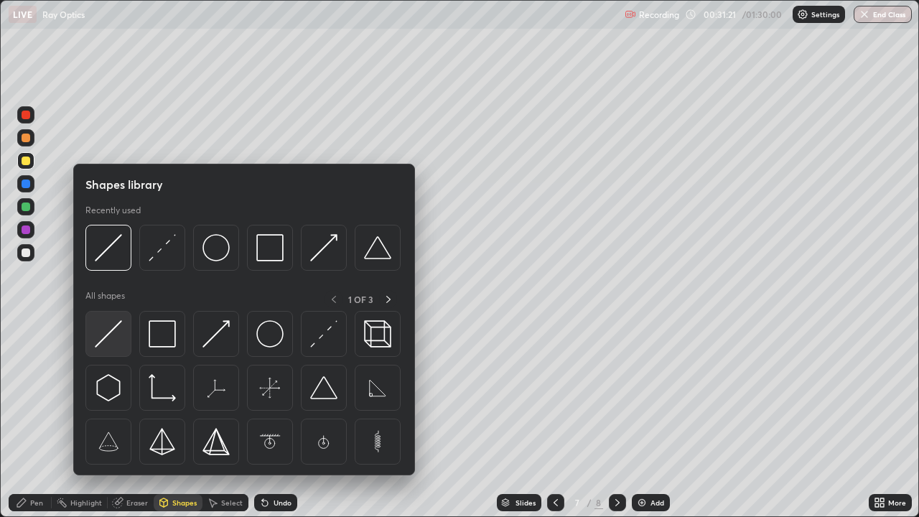
click at [106, 334] on img at bounding box center [108, 333] width 27 height 27
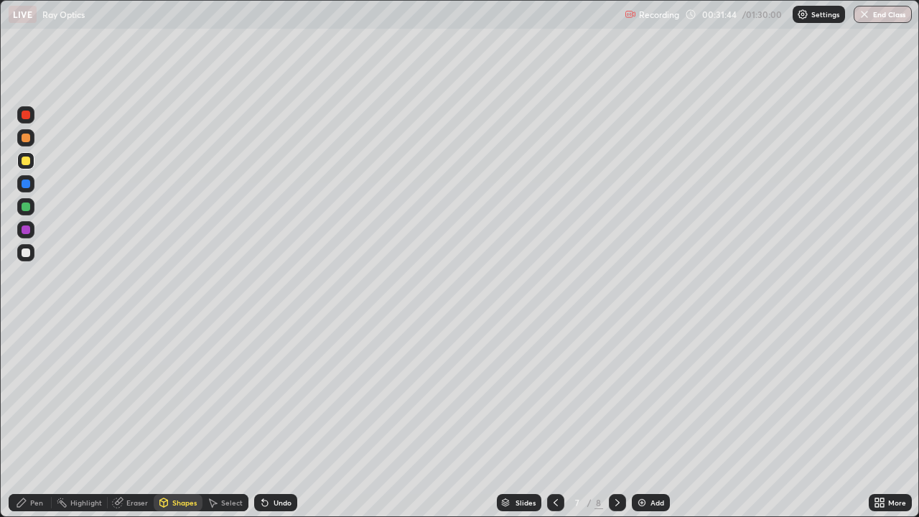
click at [39, 382] on div "Pen" at bounding box center [36, 502] width 13 height 7
click at [639, 382] on img at bounding box center [641, 502] width 11 height 11
click at [181, 382] on div "Shapes" at bounding box center [184, 502] width 24 height 7
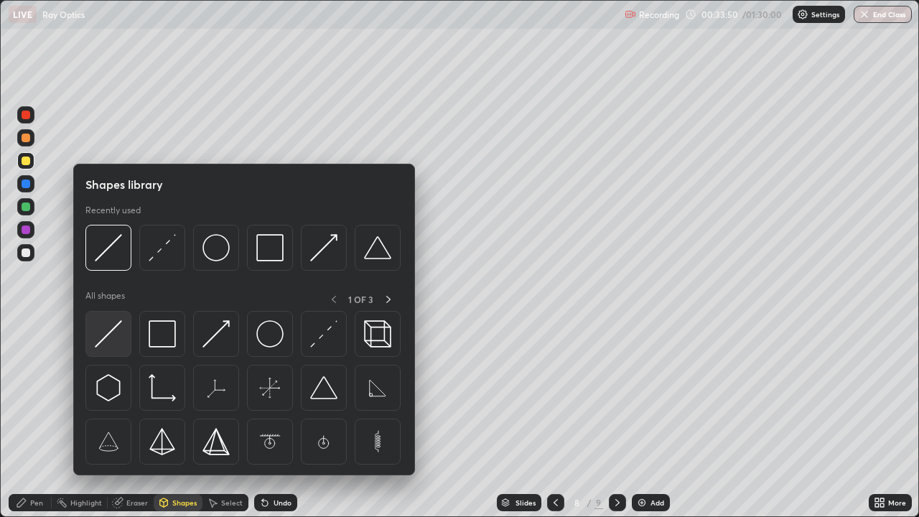
click at [113, 328] on img at bounding box center [108, 333] width 27 height 27
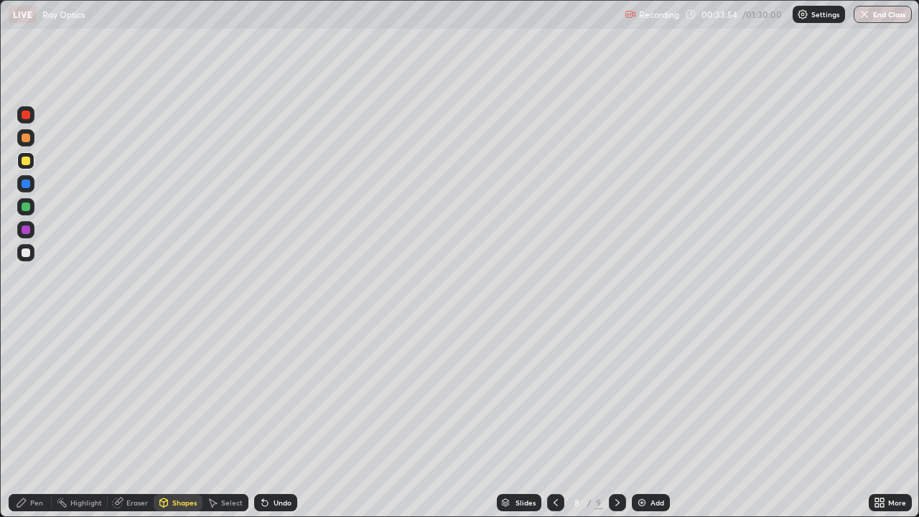
click at [44, 382] on div "Pen" at bounding box center [30, 502] width 43 height 17
click at [179, 382] on div "Shapes" at bounding box center [184, 502] width 24 height 7
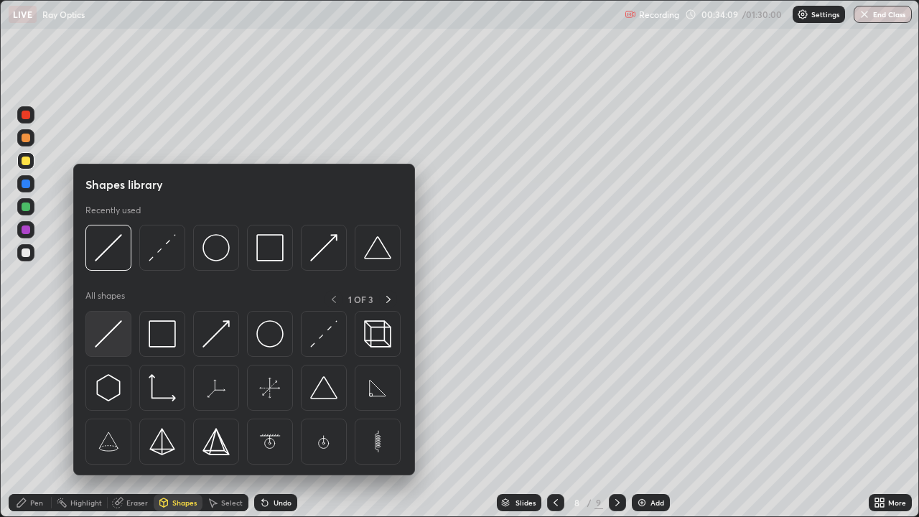
click at [109, 329] on img at bounding box center [108, 333] width 27 height 27
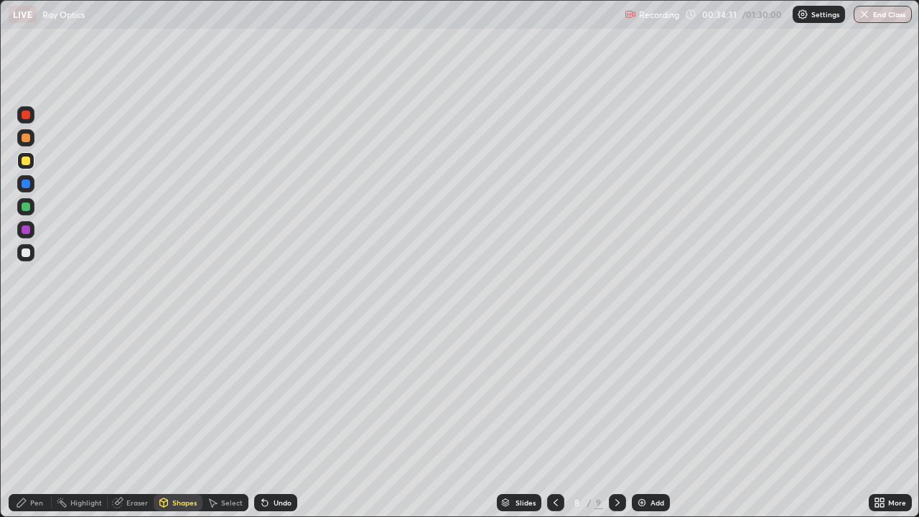
click at [27, 255] on div at bounding box center [26, 252] width 9 height 9
click at [42, 382] on div "Pen" at bounding box center [36, 502] width 13 height 7
click at [179, 382] on div "Shapes" at bounding box center [184, 502] width 24 height 7
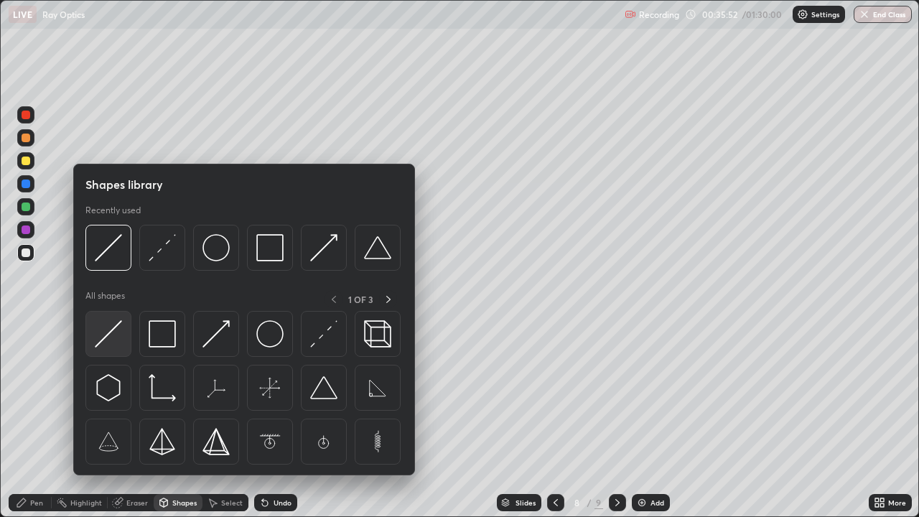
click at [105, 329] on img at bounding box center [108, 333] width 27 height 27
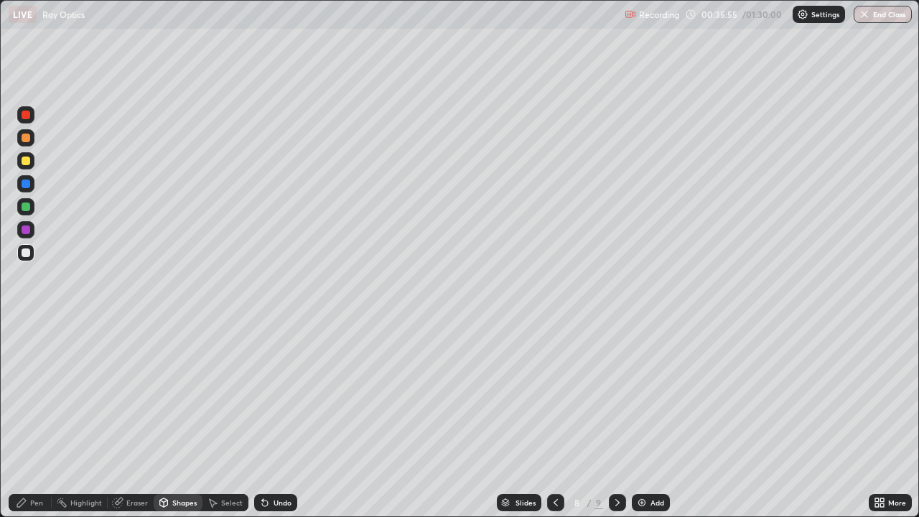
click at [32, 382] on div "Pen" at bounding box center [36, 502] width 13 height 7
click at [182, 382] on div "Shapes" at bounding box center [184, 502] width 24 height 7
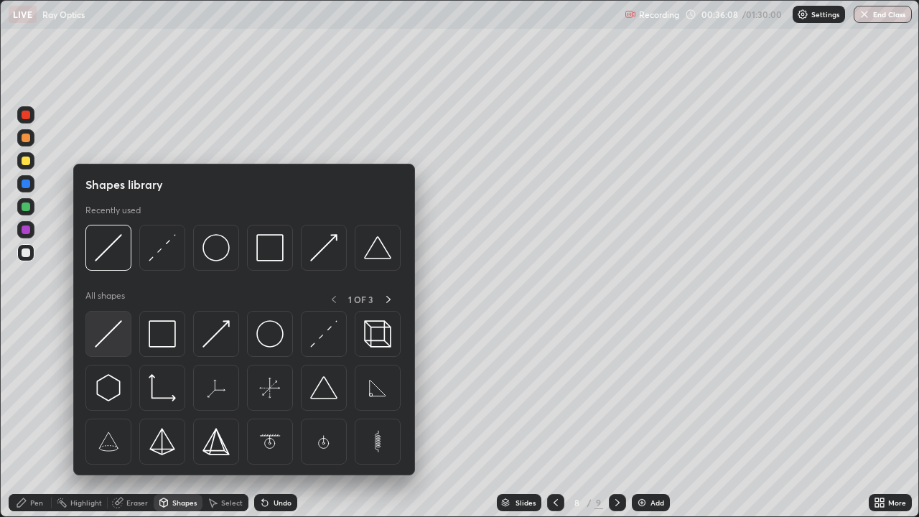
click at [111, 331] on img at bounding box center [108, 333] width 27 height 27
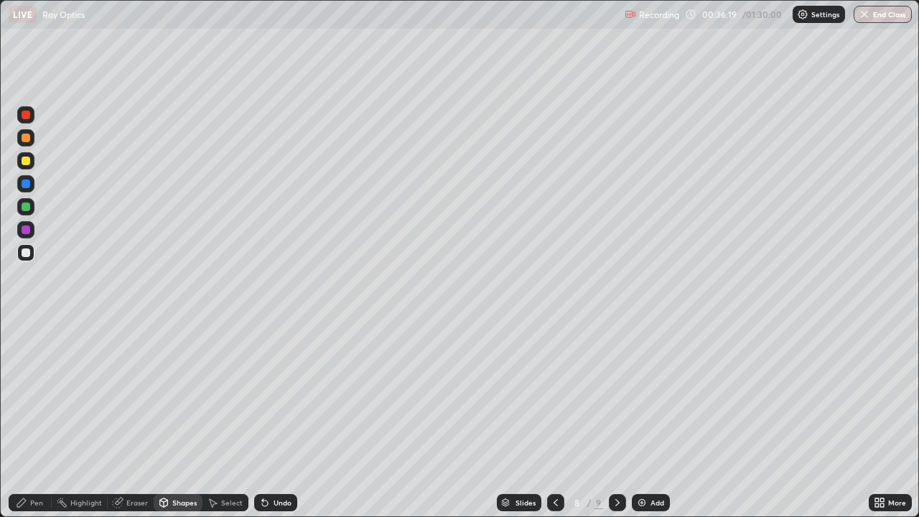
click at [44, 382] on div "Pen" at bounding box center [30, 502] width 43 height 17
click at [232, 382] on div "Select" at bounding box center [232, 502] width 22 height 7
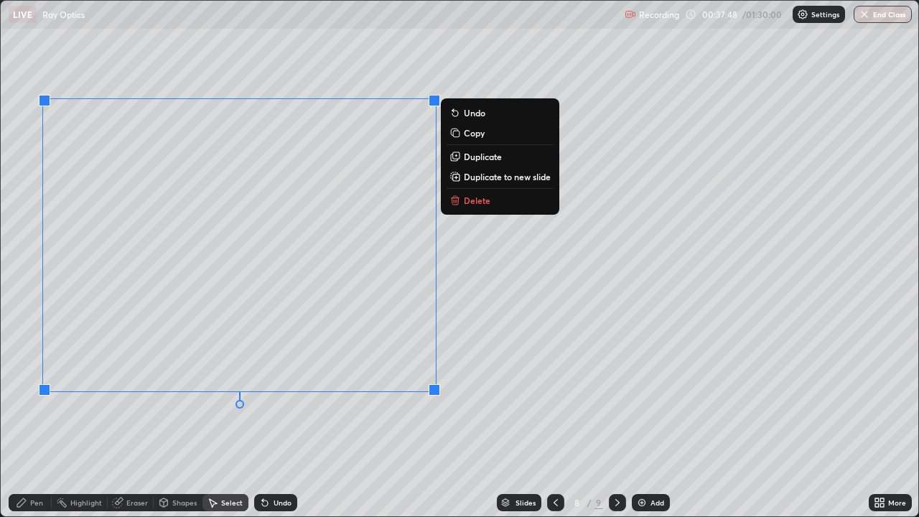
click at [192, 382] on div "0 ° Undo Copy Duplicate Duplicate to new slide Delete" at bounding box center [459, 258] width 917 height 515
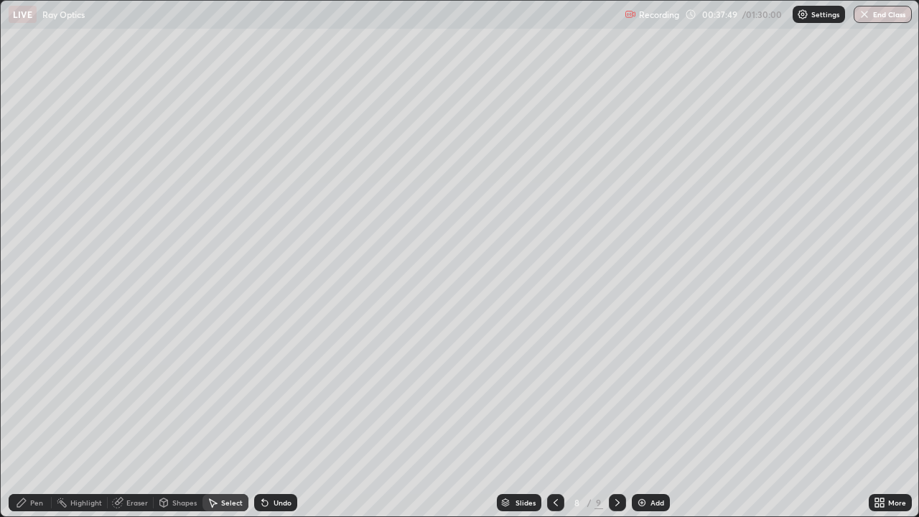
click at [37, 382] on div "Pen" at bounding box center [36, 502] width 13 height 7
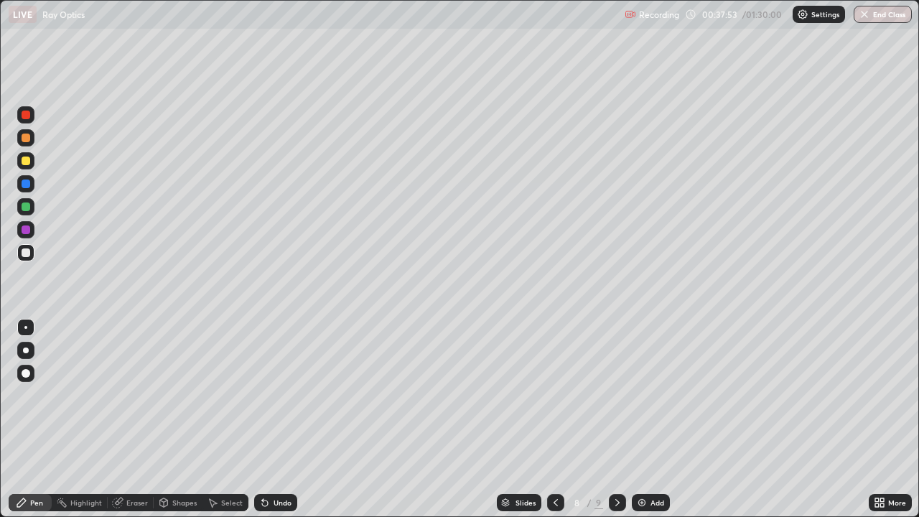
click at [183, 382] on div "Shapes" at bounding box center [184, 502] width 24 height 7
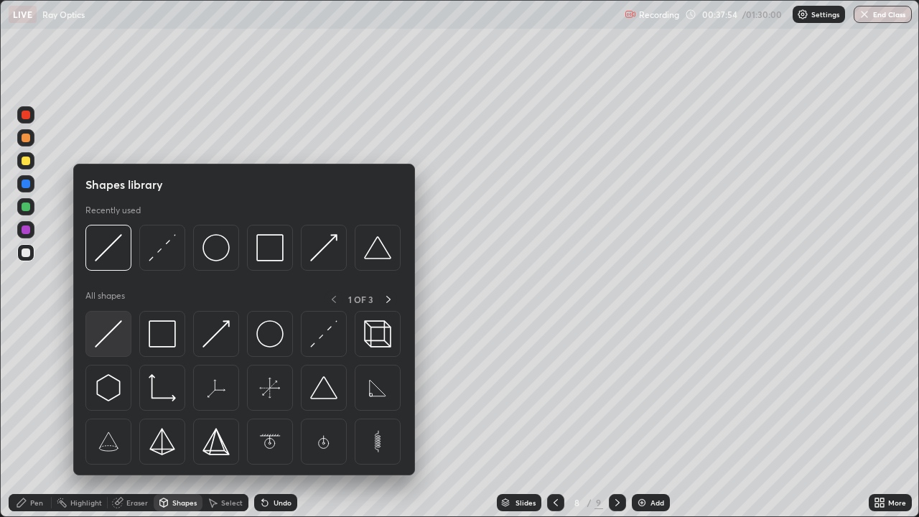
click at [113, 328] on img at bounding box center [108, 333] width 27 height 27
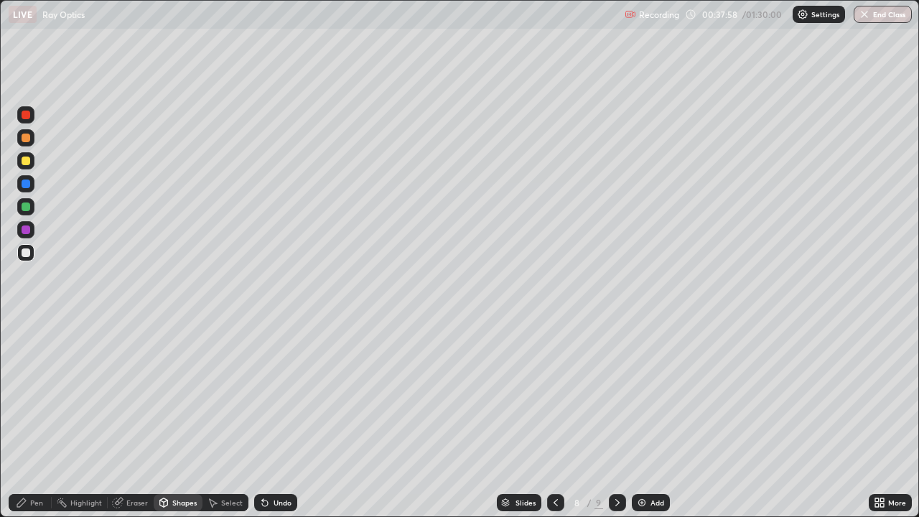
click at [31, 382] on div "Pen" at bounding box center [36, 502] width 13 height 7
click at [179, 382] on div "Shapes" at bounding box center [184, 502] width 24 height 7
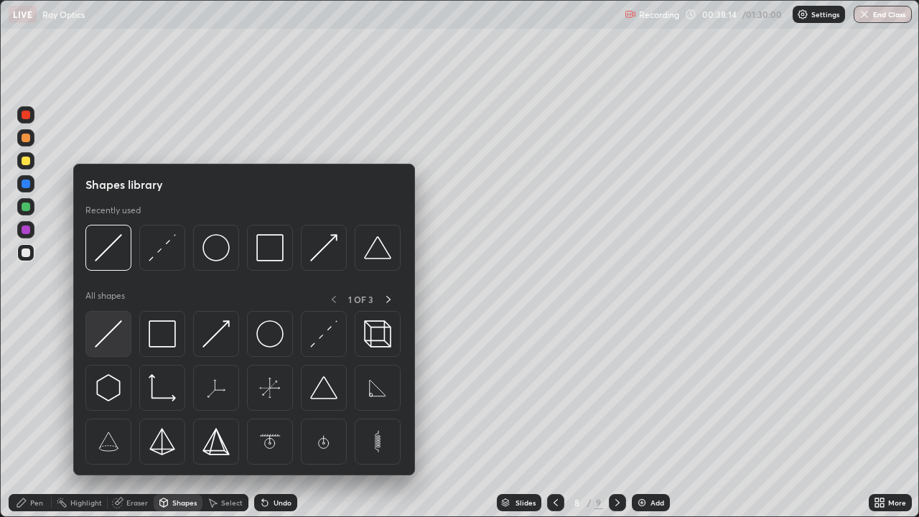
click at [113, 327] on img at bounding box center [108, 333] width 27 height 27
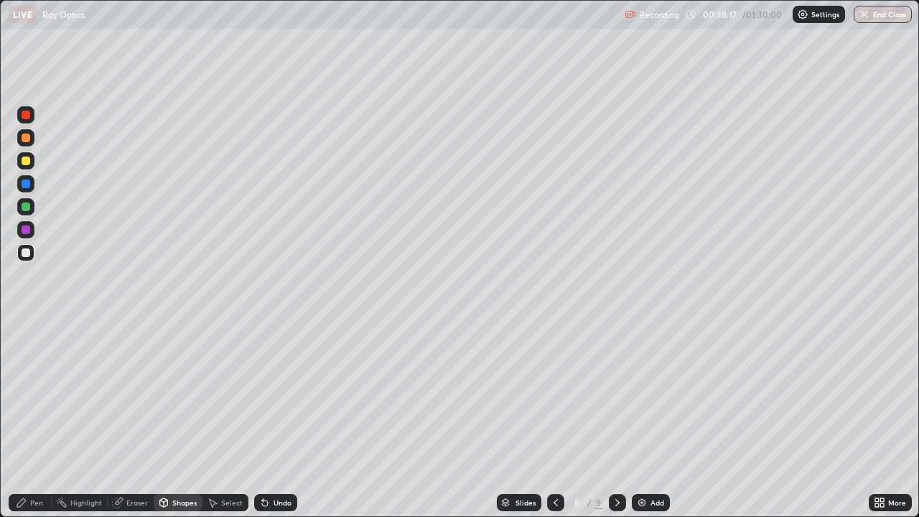
click at [22, 160] on div at bounding box center [26, 160] width 9 height 9
click at [138, 382] on div "Eraser" at bounding box center [131, 502] width 46 height 17
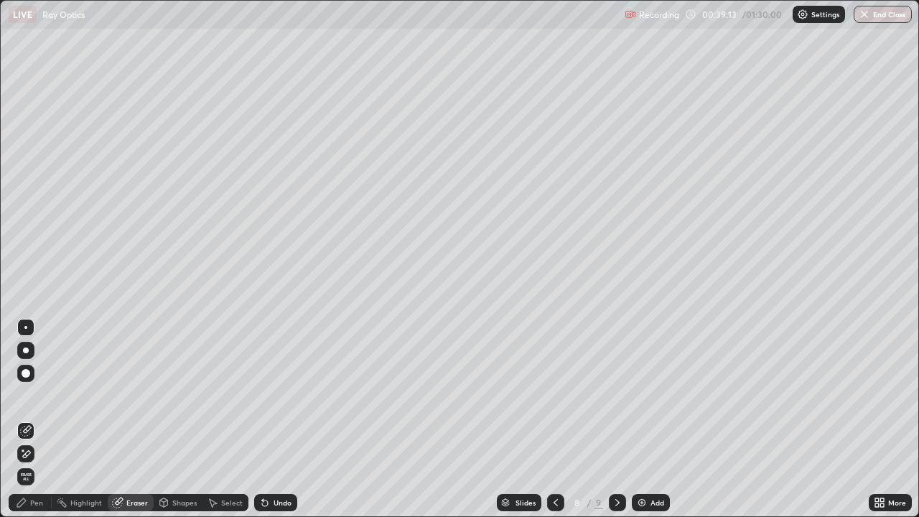
click at [172, 382] on div "Shapes" at bounding box center [184, 502] width 24 height 7
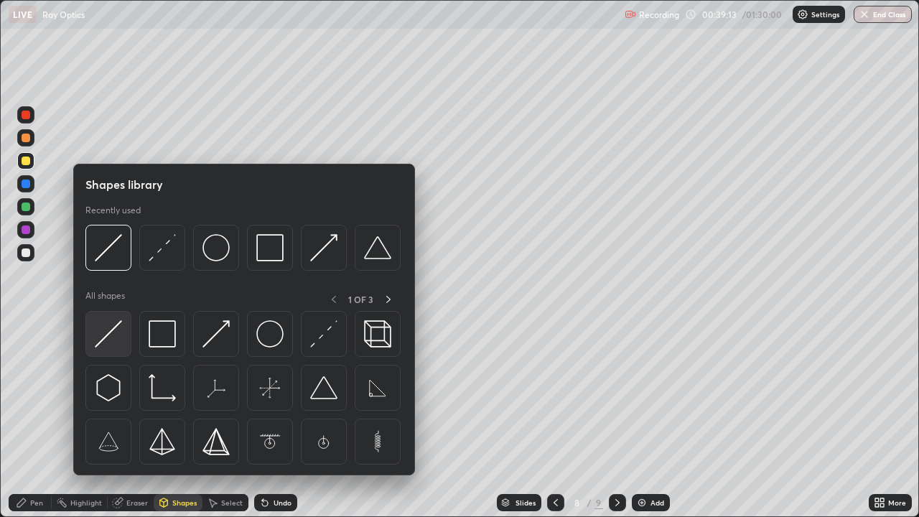
click at [117, 332] on img at bounding box center [108, 333] width 27 height 27
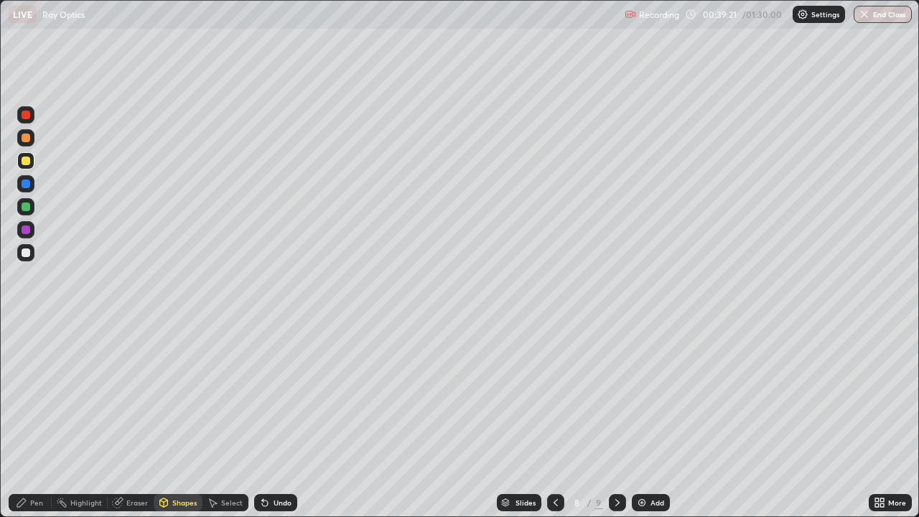
click at [42, 382] on div "Pen" at bounding box center [30, 502] width 43 height 17
click at [137, 382] on div "Eraser" at bounding box center [131, 502] width 46 height 17
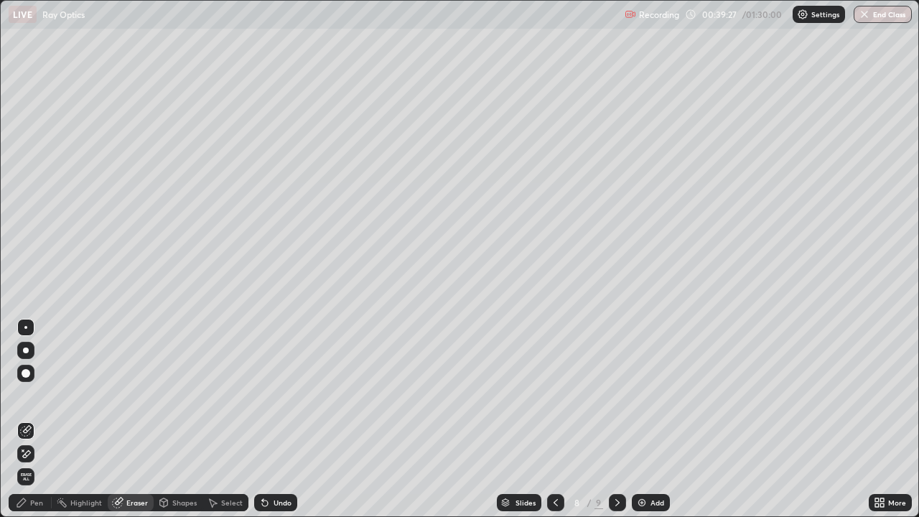
click at [39, 382] on div "Pen" at bounding box center [36, 502] width 13 height 7
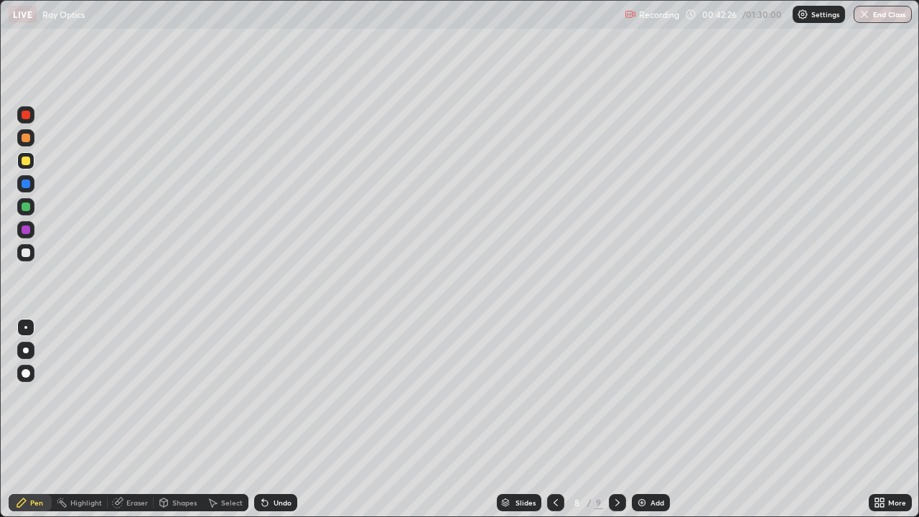
click at [27, 253] on div at bounding box center [26, 252] width 9 height 9
click at [615, 382] on icon at bounding box center [617, 502] width 4 height 7
click at [182, 382] on div "Shapes" at bounding box center [184, 502] width 24 height 7
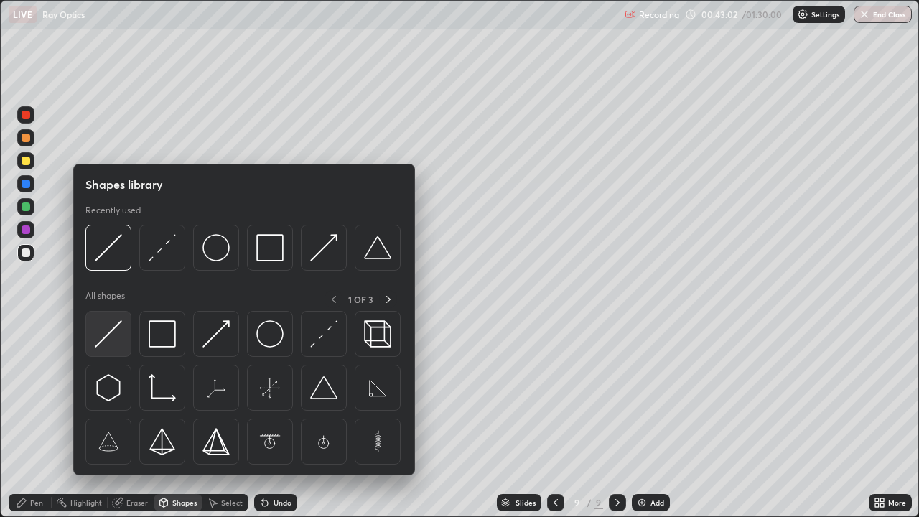
click at [116, 331] on img at bounding box center [108, 333] width 27 height 27
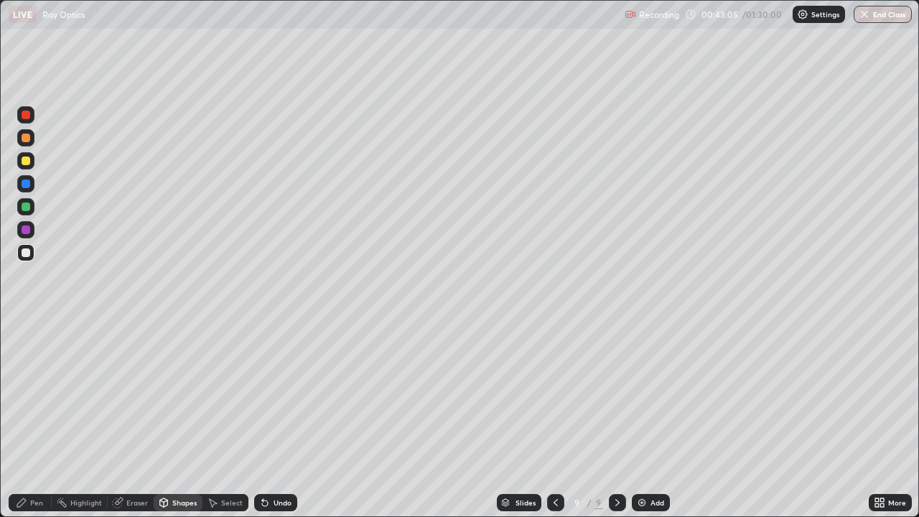
click at [44, 382] on div "Pen" at bounding box center [30, 502] width 43 height 17
click at [27, 164] on div at bounding box center [26, 160] width 9 height 9
click at [176, 382] on div "Shapes" at bounding box center [184, 502] width 24 height 7
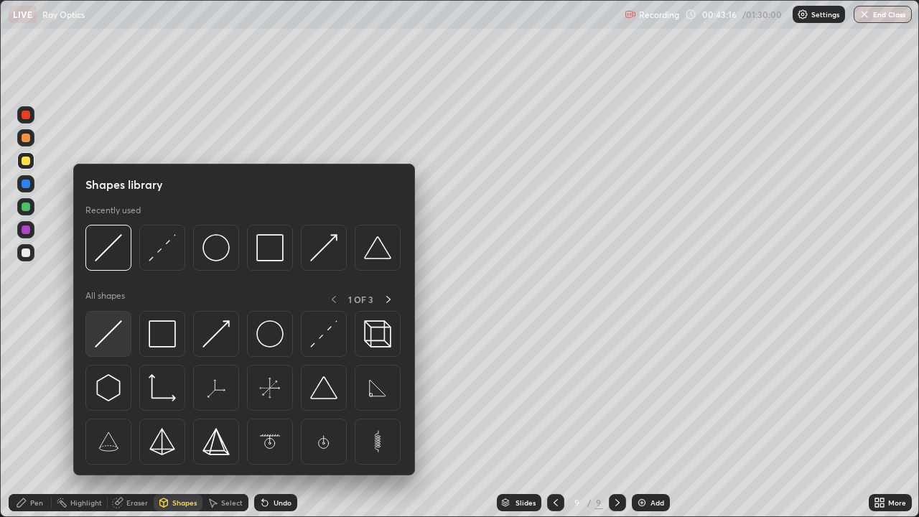
click at [108, 334] on img at bounding box center [108, 333] width 27 height 27
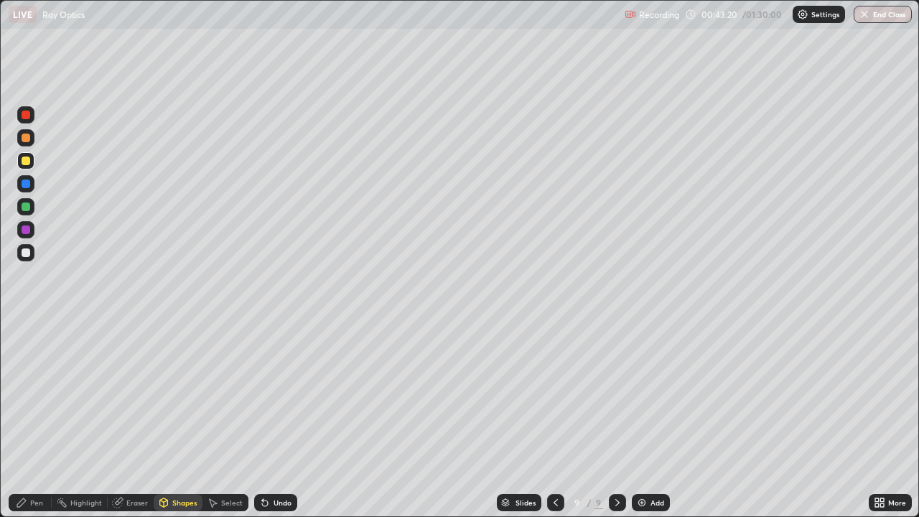
click at [278, 382] on div "Undo" at bounding box center [282, 502] width 18 height 7
click at [136, 382] on div "Eraser" at bounding box center [137, 502] width 22 height 7
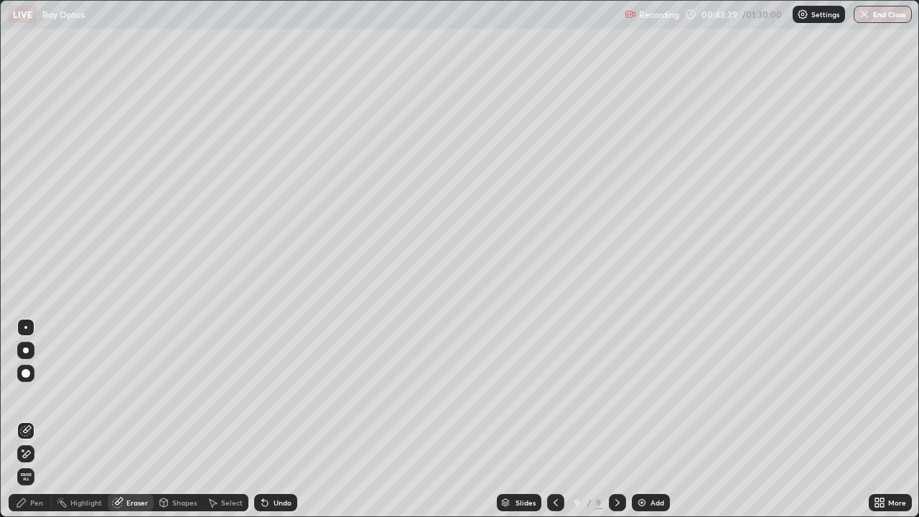
click at [37, 382] on div "Pen" at bounding box center [36, 502] width 13 height 7
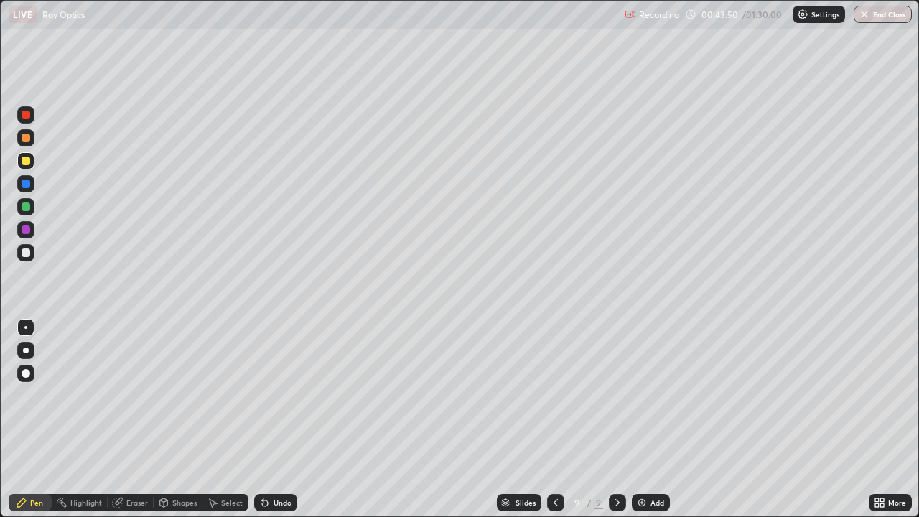
click at [280, 382] on div "Undo" at bounding box center [282, 502] width 18 height 7
click at [276, 382] on div "Undo" at bounding box center [282, 502] width 18 height 7
click at [176, 382] on div "Shapes" at bounding box center [184, 502] width 24 height 7
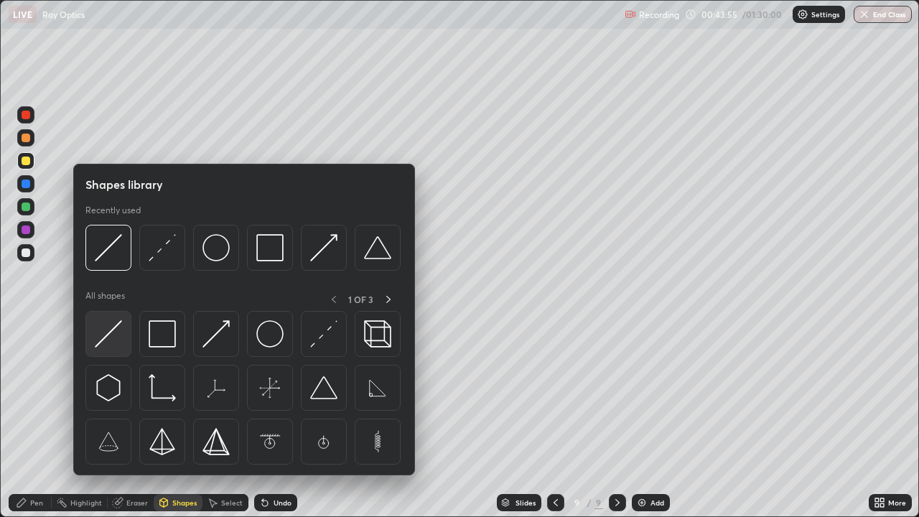
click at [113, 326] on img at bounding box center [108, 333] width 27 height 27
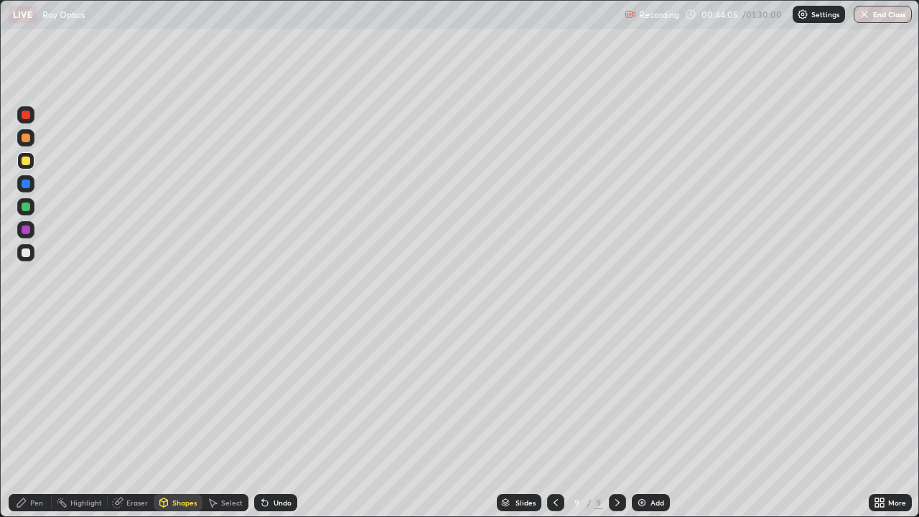
click at [25, 207] on div at bounding box center [26, 206] width 9 height 9
click at [176, 382] on div "Shapes" at bounding box center [184, 502] width 24 height 7
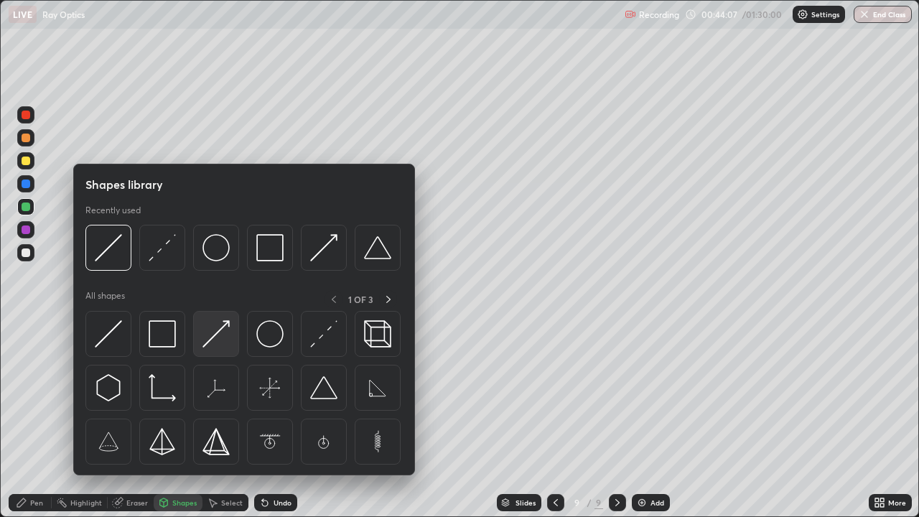
click at [218, 334] on img at bounding box center [215, 333] width 27 height 27
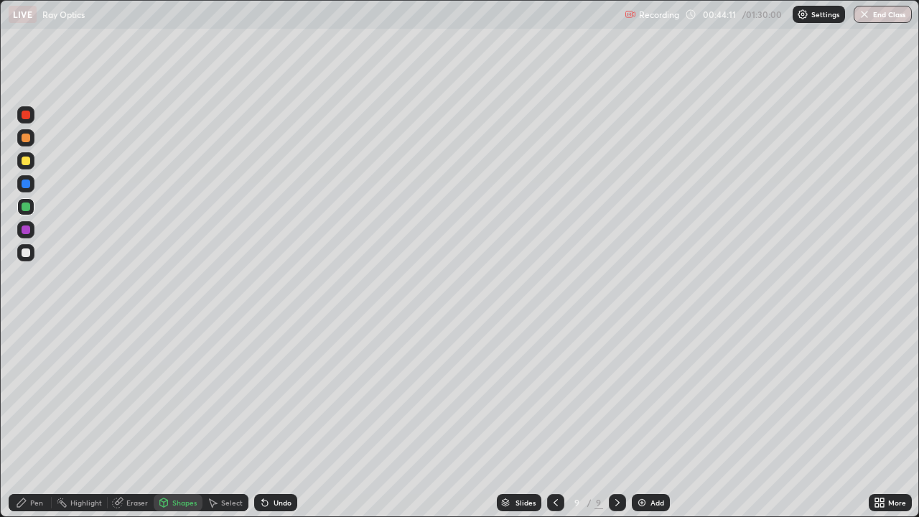
click at [39, 382] on div "Pen" at bounding box center [36, 502] width 13 height 7
click at [137, 382] on div "Eraser" at bounding box center [137, 502] width 22 height 7
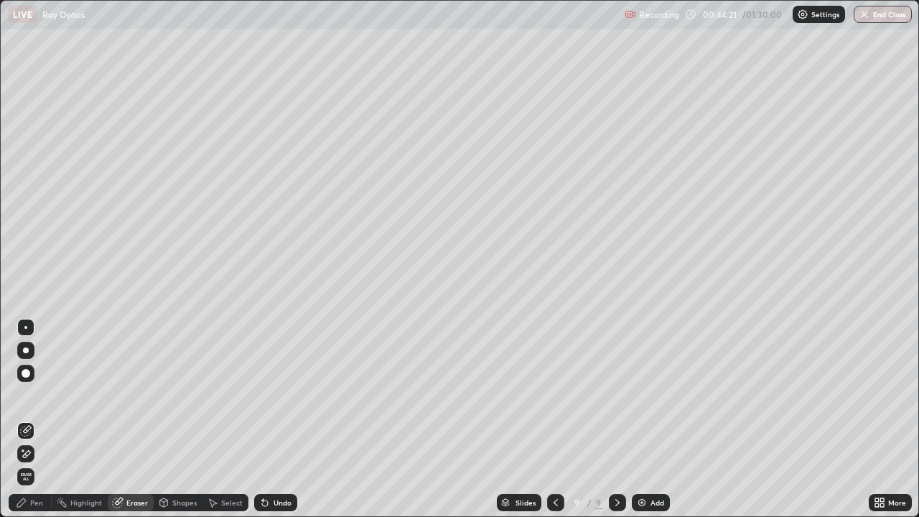
click at [35, 382] on div "Pen" at bounding box center [36, 502] width 13 height 7
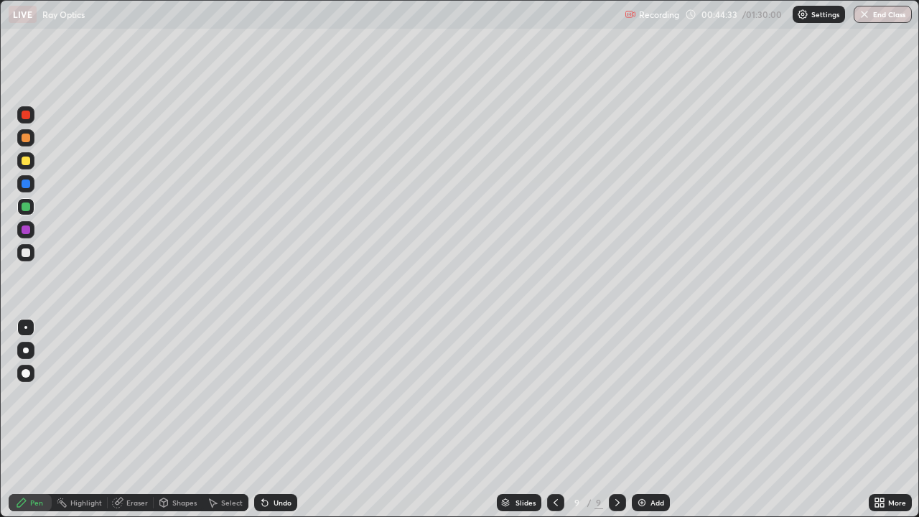
click at [135, 382] on div "Eraser" at bounding box center [137, 502] width 22 height 7
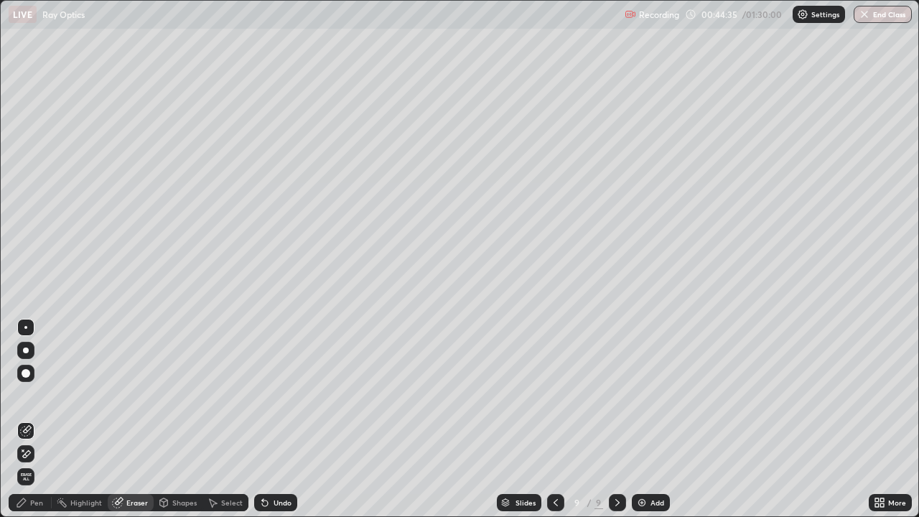
click at [39, 382] on div "Pen" at bounding box center [36, 502] width 13 height 7
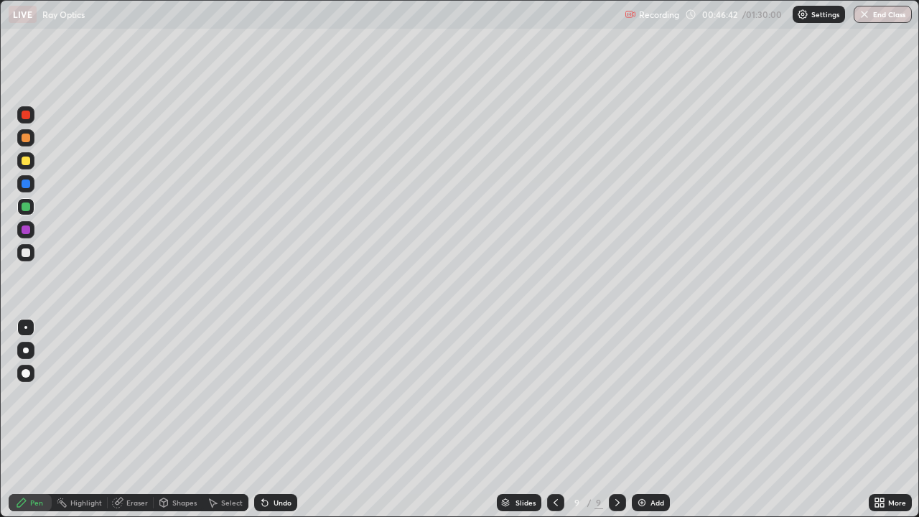
click at [637, 382] on img at bounding box center [641, 502] width 11 height 11
click at [25, 251] on div at bounding box center [26, 252] width 9 height 9
click at [179, 382] on div "Shapes" at bounding box center [184, 502] width 24 height 7
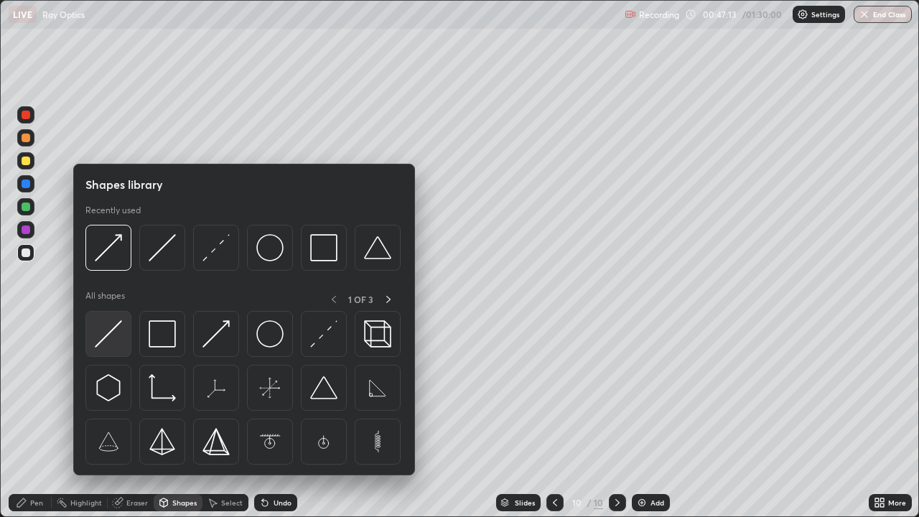
click at [116, 335] on img at bounding box center [108, 333] width 27 height 27
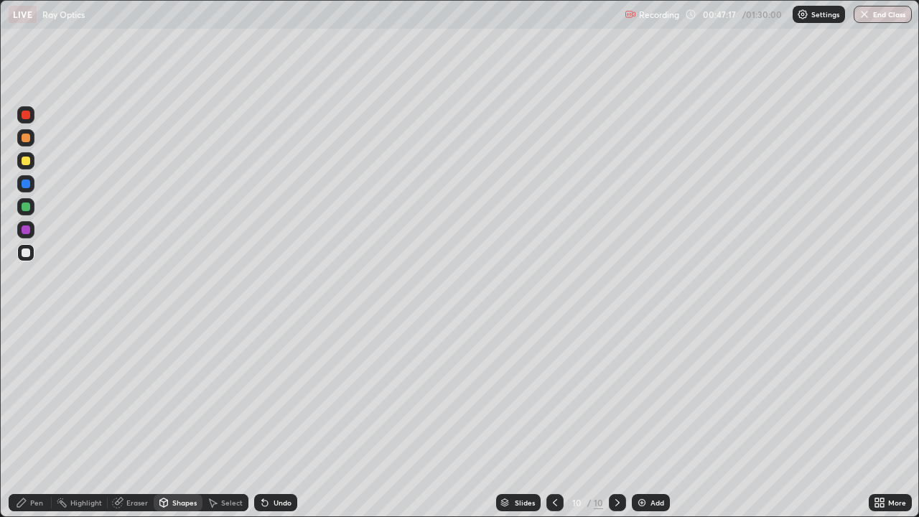
click at [40, 382] on div "Pen" at bounding box center [36, 502] width 13 height 7
click at [26, 207] on div at bounding box center [26, 206] width 9 height 9
click at [189, 382] on div "Shapes" at bounding box center [184, 502] width 24 height 7
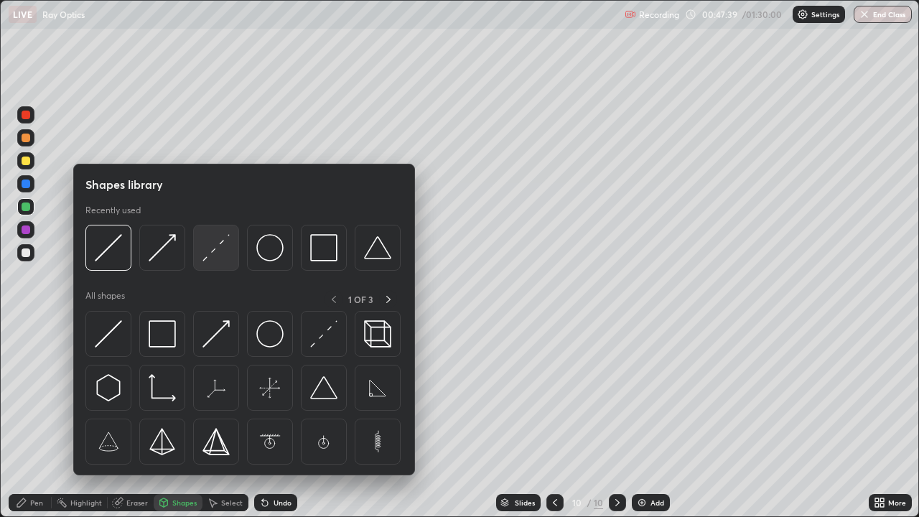
click at [213, 253] on img at bounding box center [215, 247] width 27 height 27
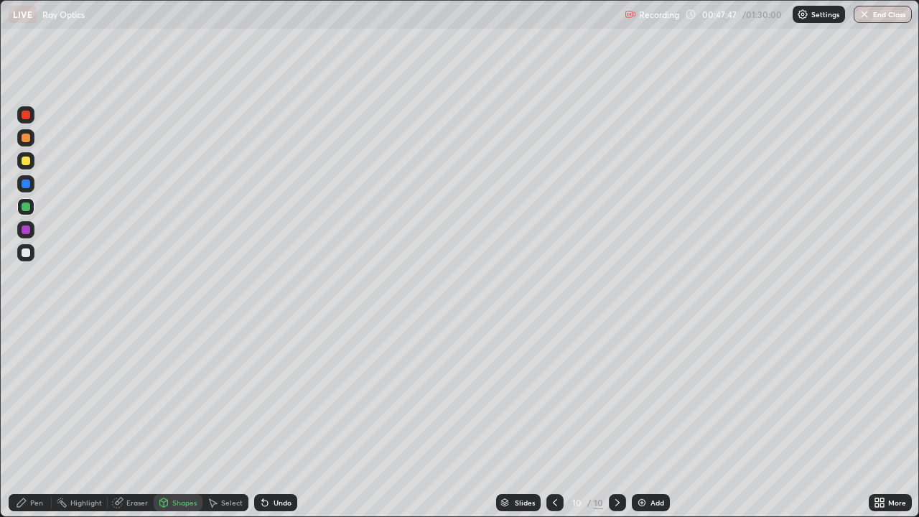
click at [22, 253] on div at bounding box center [26, 252] width 9 height 9
click at [27, 169] on div at bounding box center [25, 160] width 17 height 17
click at [39, 382] on div "Pen" at bounding box center [36, 502] width 13 height 7
click at [182, 382] on div "Shapes" at bounding box center [184, 502] width 24 height 7
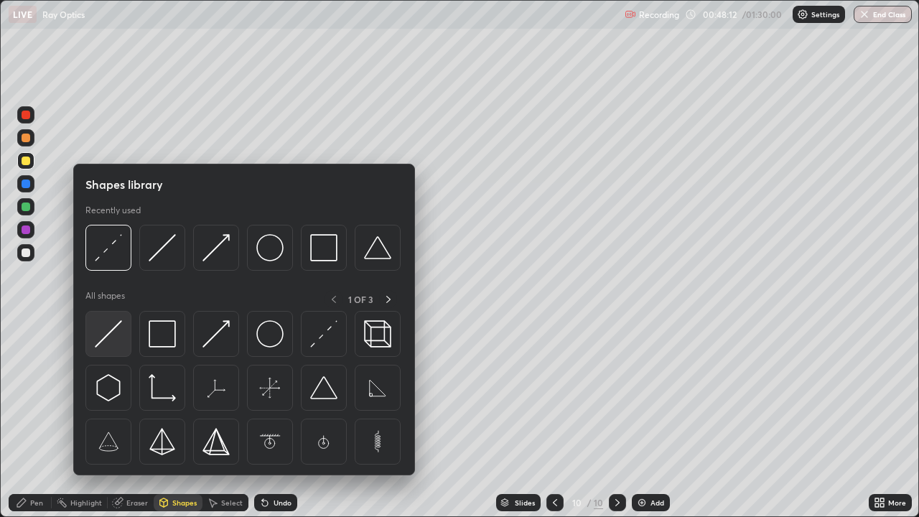
click at [111, 327] on img at bounding box center [108, 333] width 27 height 27
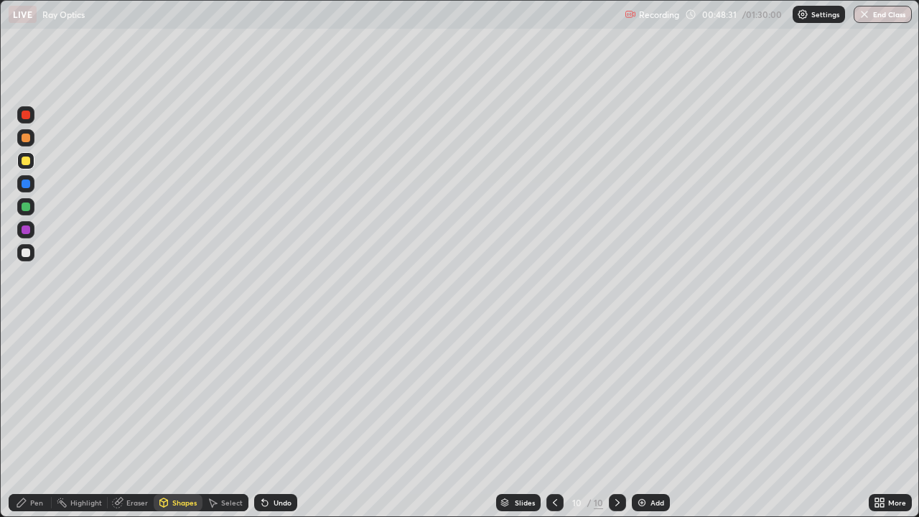
click at [133, 382] on div "Eraser" at bounding box center [137, 502] width 22 height 7
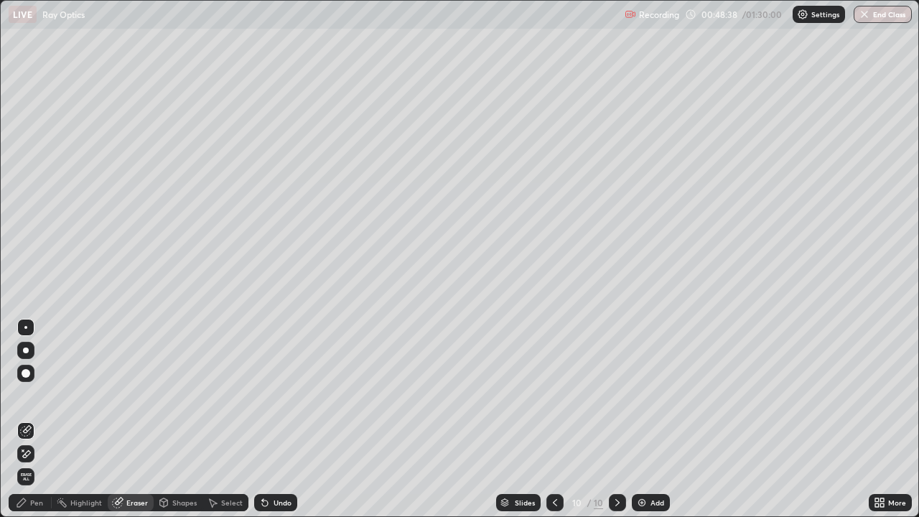
click at [39, 382] on div "Pen" at bounding box center [36, 502] width 13 height 7
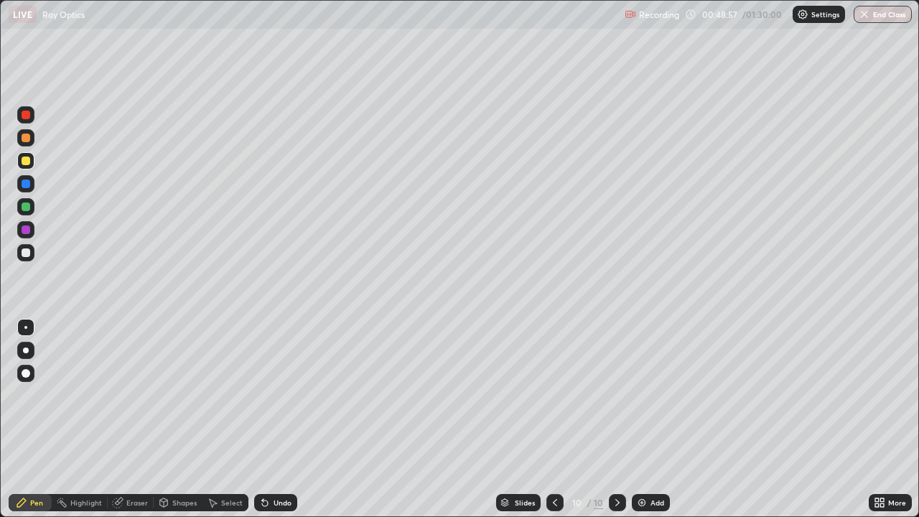
click at [25, 208] on div at bounding box center [26, 206] width 9 height 9
click at [180, 382] on div "Shapes" at bounding box center [184, 502] width 24 height 7
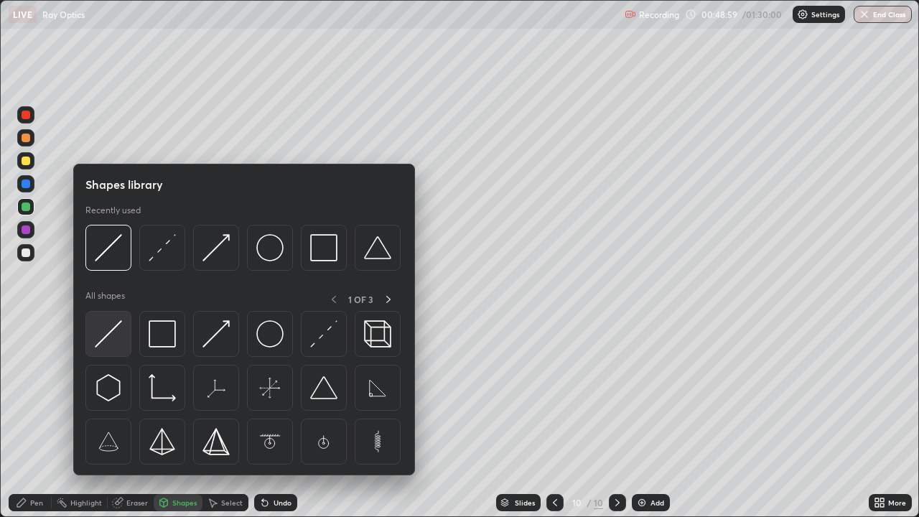
click at [111, 336] on img at bounding box center [108, 333] width 27 height 27
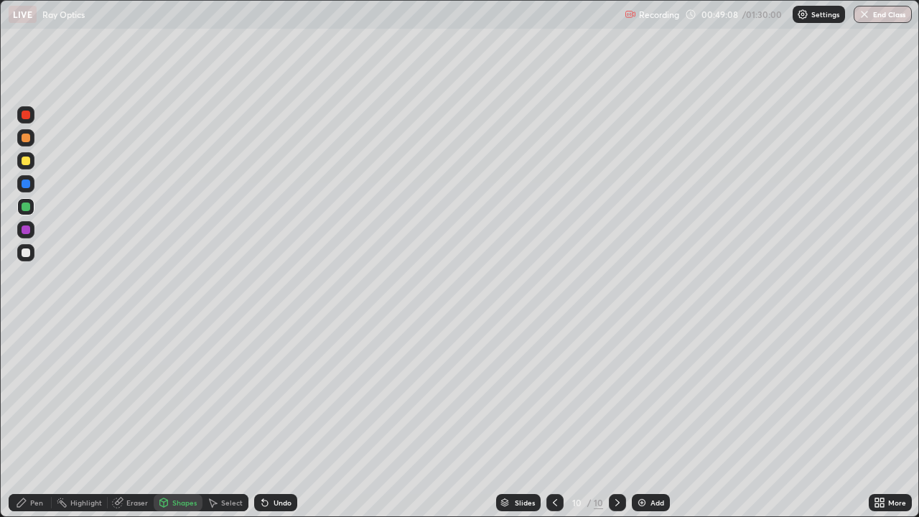
click at [143, 382] on div "Eraser" at bounding box center [137, 502] width 22 height 7
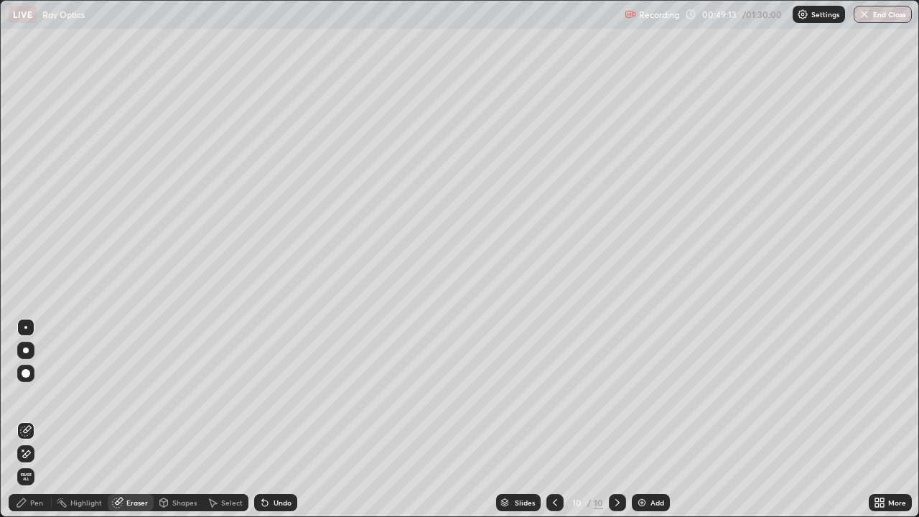
click at [40, 382] on div "Pen" at bounding box center [36, 502] width 13 height 7
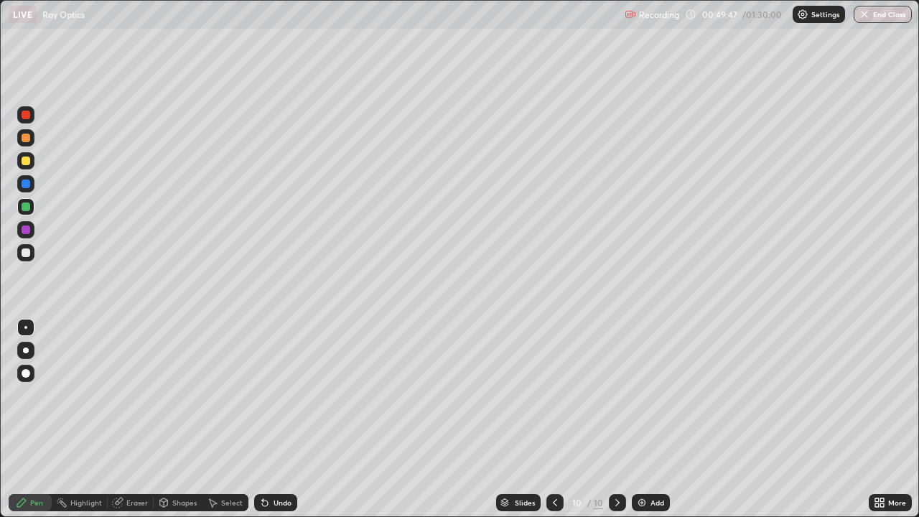
click at [24, 250] on div at bounding box center [26, 252] width 9 height 9
click at [24, 161] on div at bounding box center [26, 160] width 9 height 9
click at [27, 208] on div at bounding box center [26, 206] width 9 height 9
click at [897, 15] on button "End Class" at bounding box center [882, 14] width 58 height 17
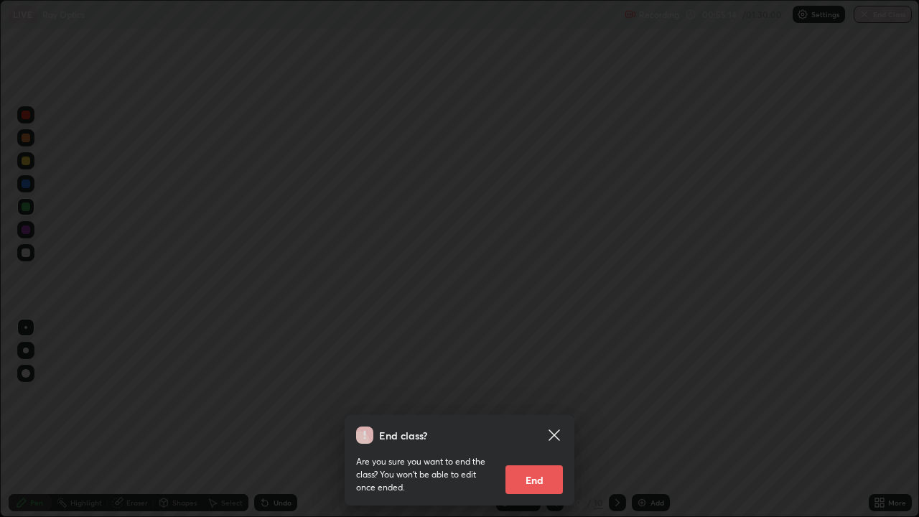
click at [550, 382] on button "End" at bounding box center [533, 479] width 57 height 29
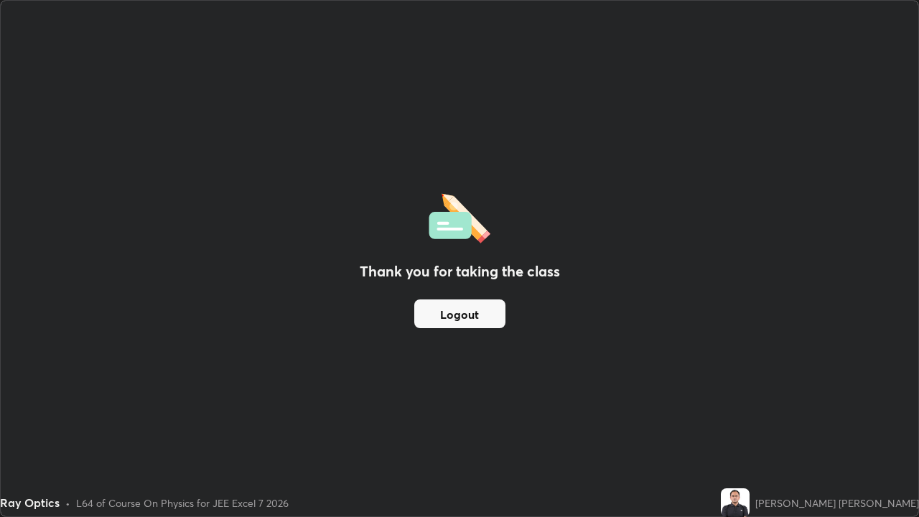
click at [494, 317] on button "Logout" at bounding box center [459, 313] width 91 height 29
